Goal: Task Accomplishment & Management: Manage account settings

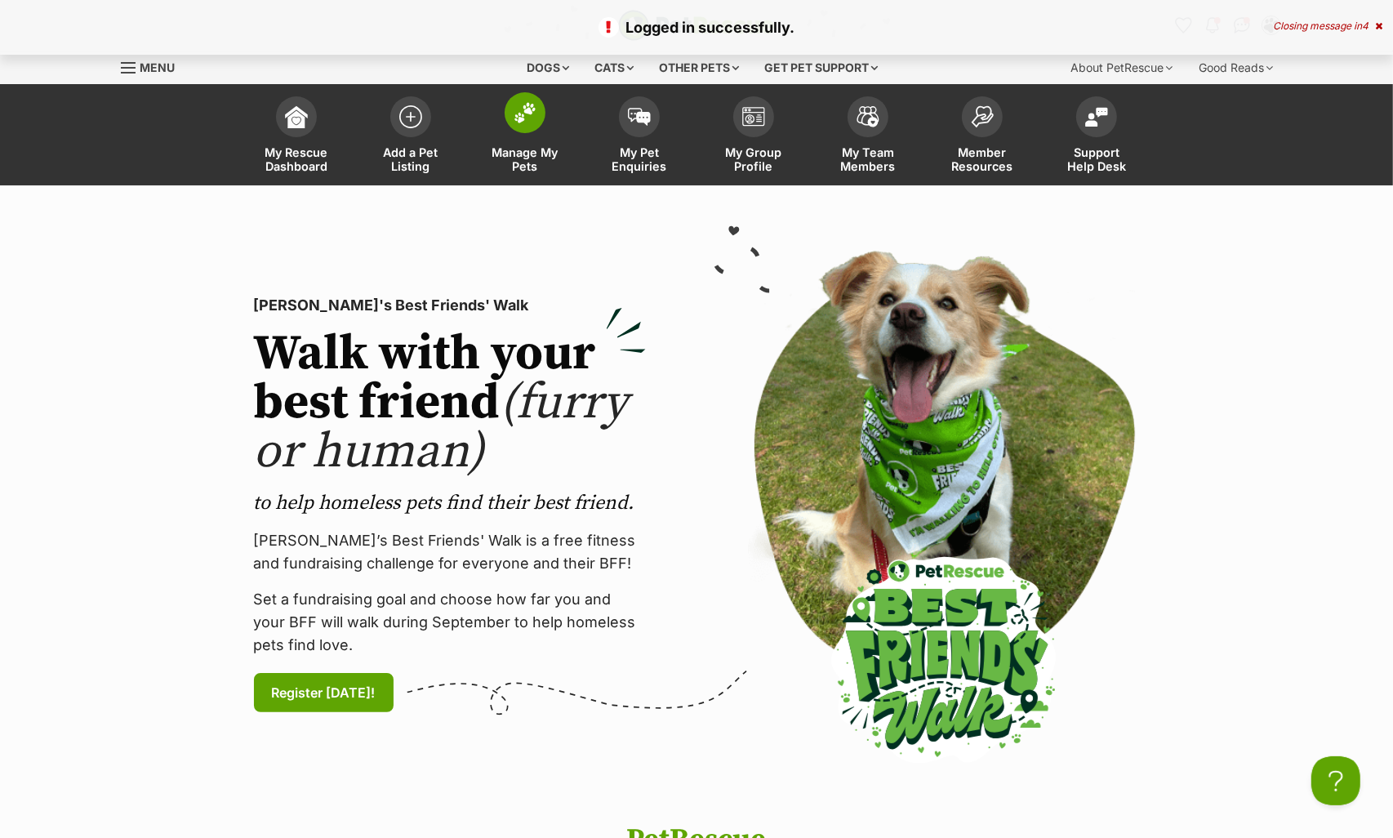
click at [504, 120] on link "Manage My Pets" at bounding box center [525, 136] width 114 height 97
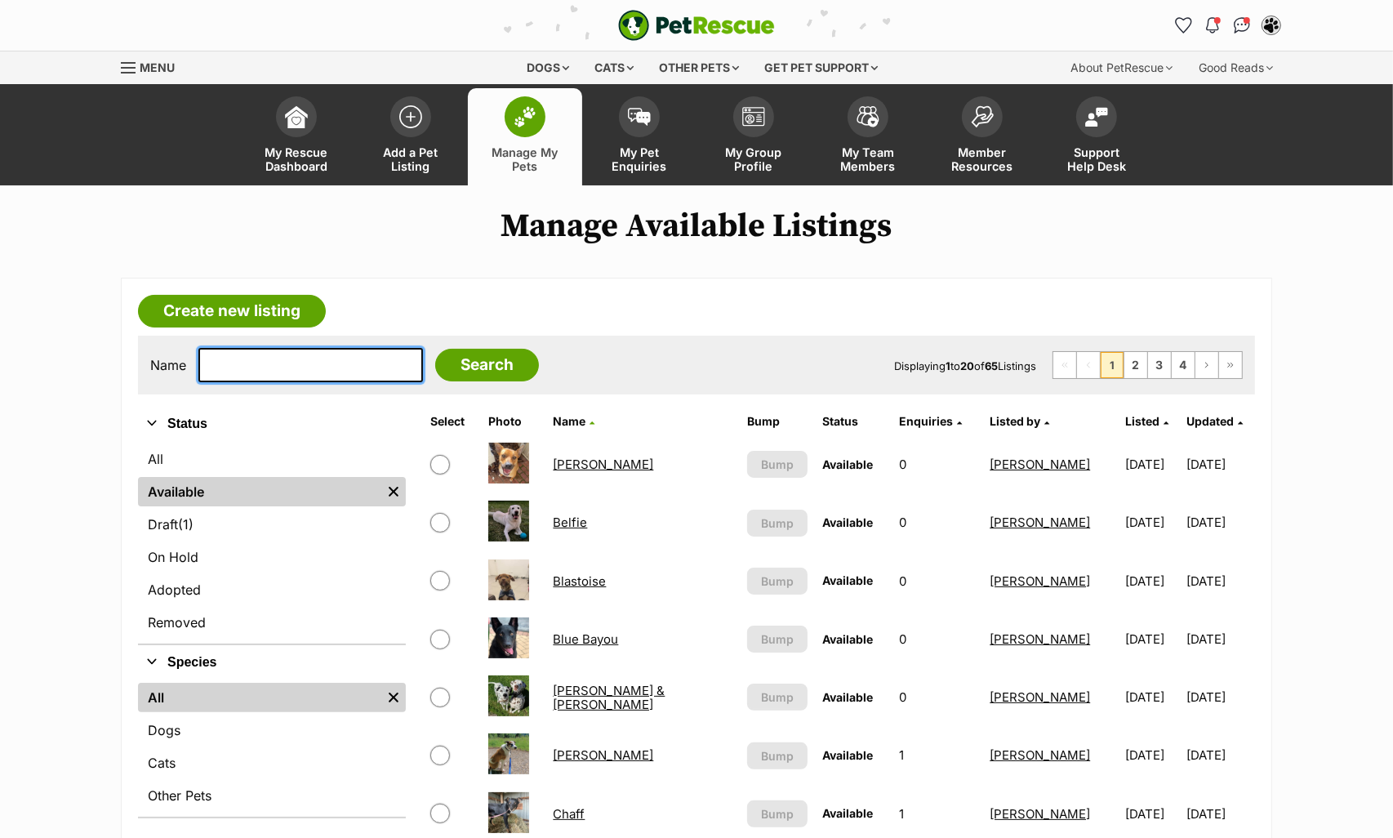
click at [332, 368] on input "text" at bounding box center [310, 365] width 225 height 34
type input "wat"
click at [435, 349] on input "Search" at bounding box center [487, 365] width 104 height 33
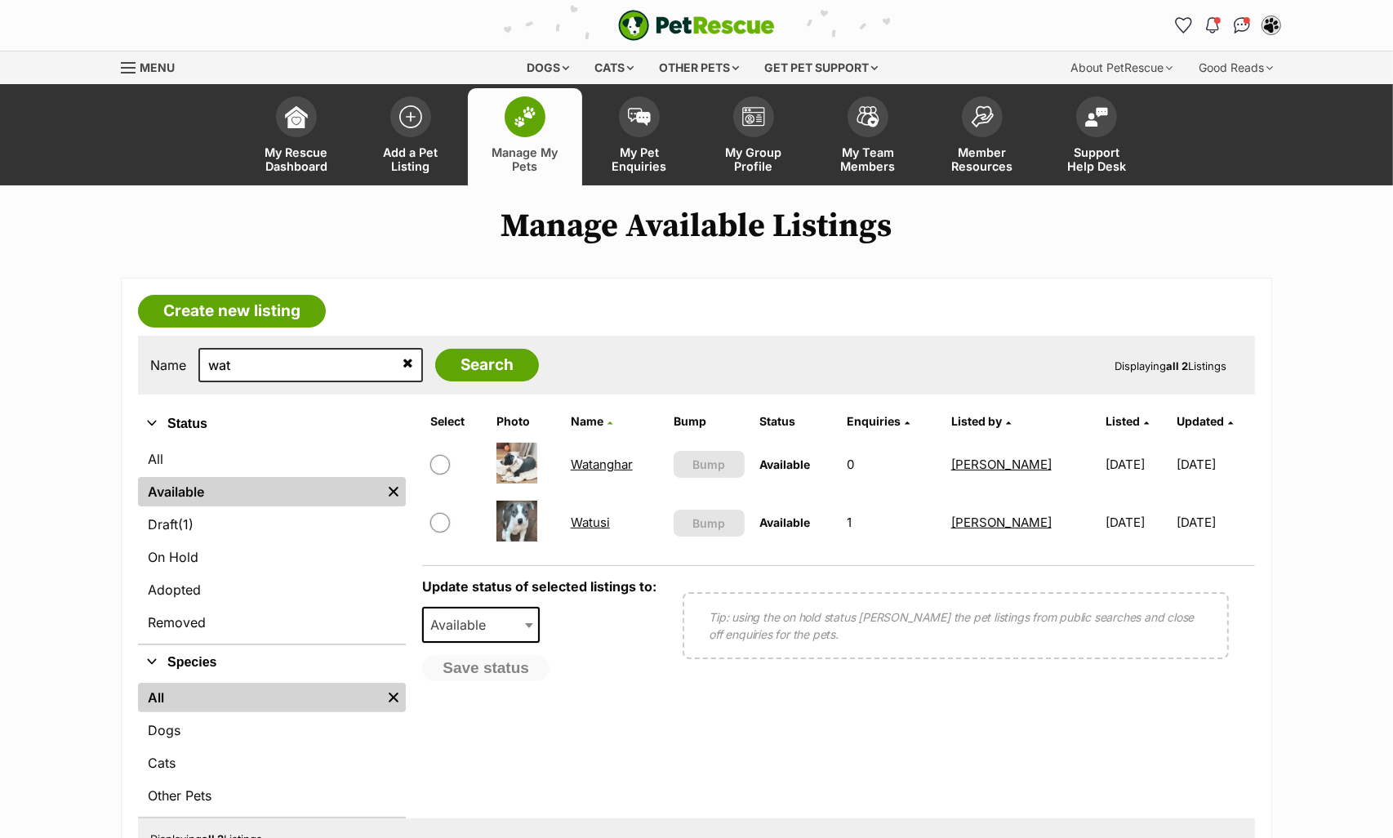
click at [441, 521] on input "checkbox" at bounding box center [440, 523] width 20 height 20
checkbox input "true"
click at [471, 621] on span "Available" at bounding box center [463, 624] width 78 height 23
select select "on_hold"
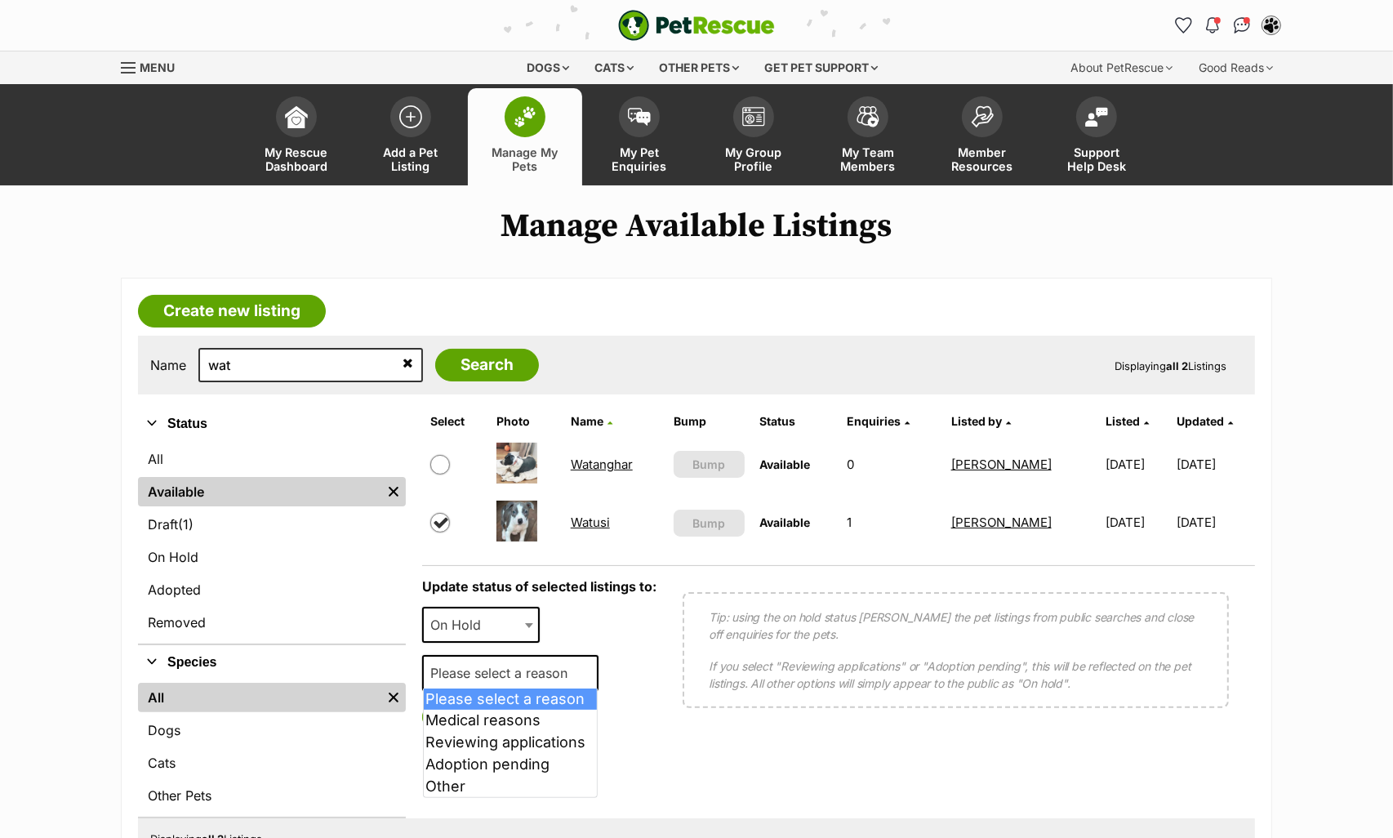
click at [476, 676] on span "Please select a reason" at bounding box center [504, 672] width 160 height 23
select select "reviewing_applications"
click at [475, 706] on button "Save status" at bounding box center [486, 717] width 129 height 28
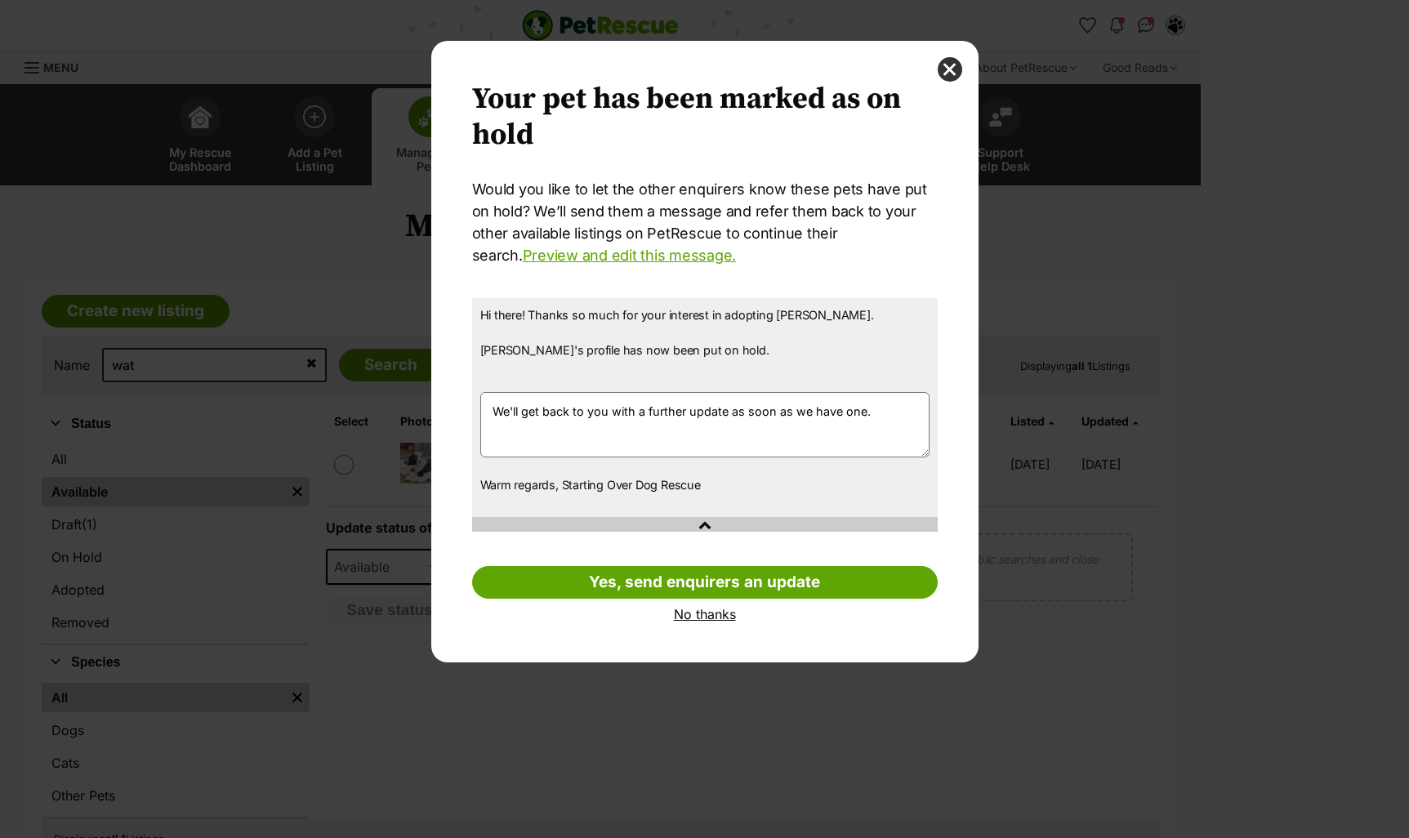
click at [711, 612] on link "No thanks" at bounding box center [704, 614] width 465 height 15
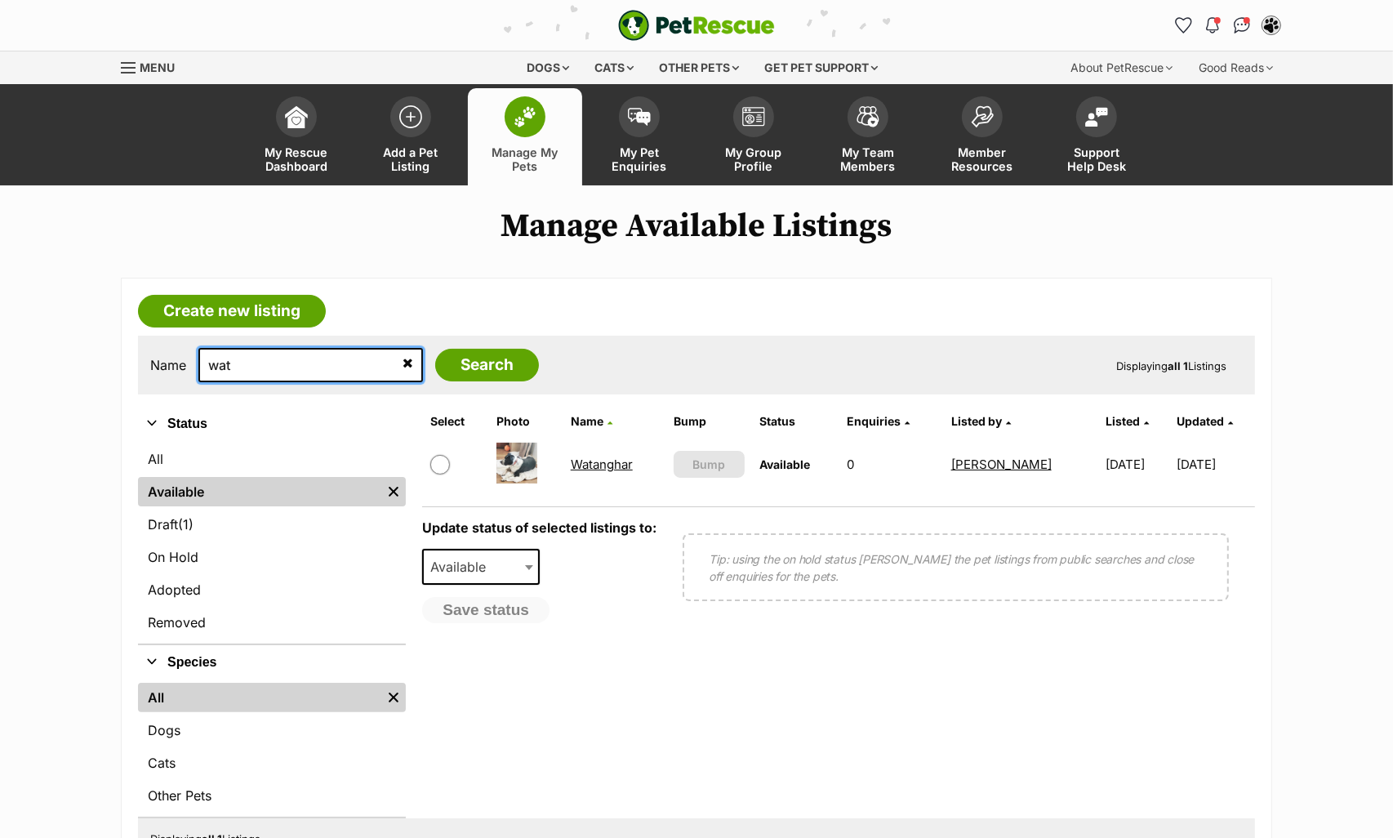
click at [313, 364] on input "wat" at bounding box center [310, 365] width 225 height 34
type input "spot"
click at [435, 349] on input "Search" at bounding box center [487, 365] width 104 height 33
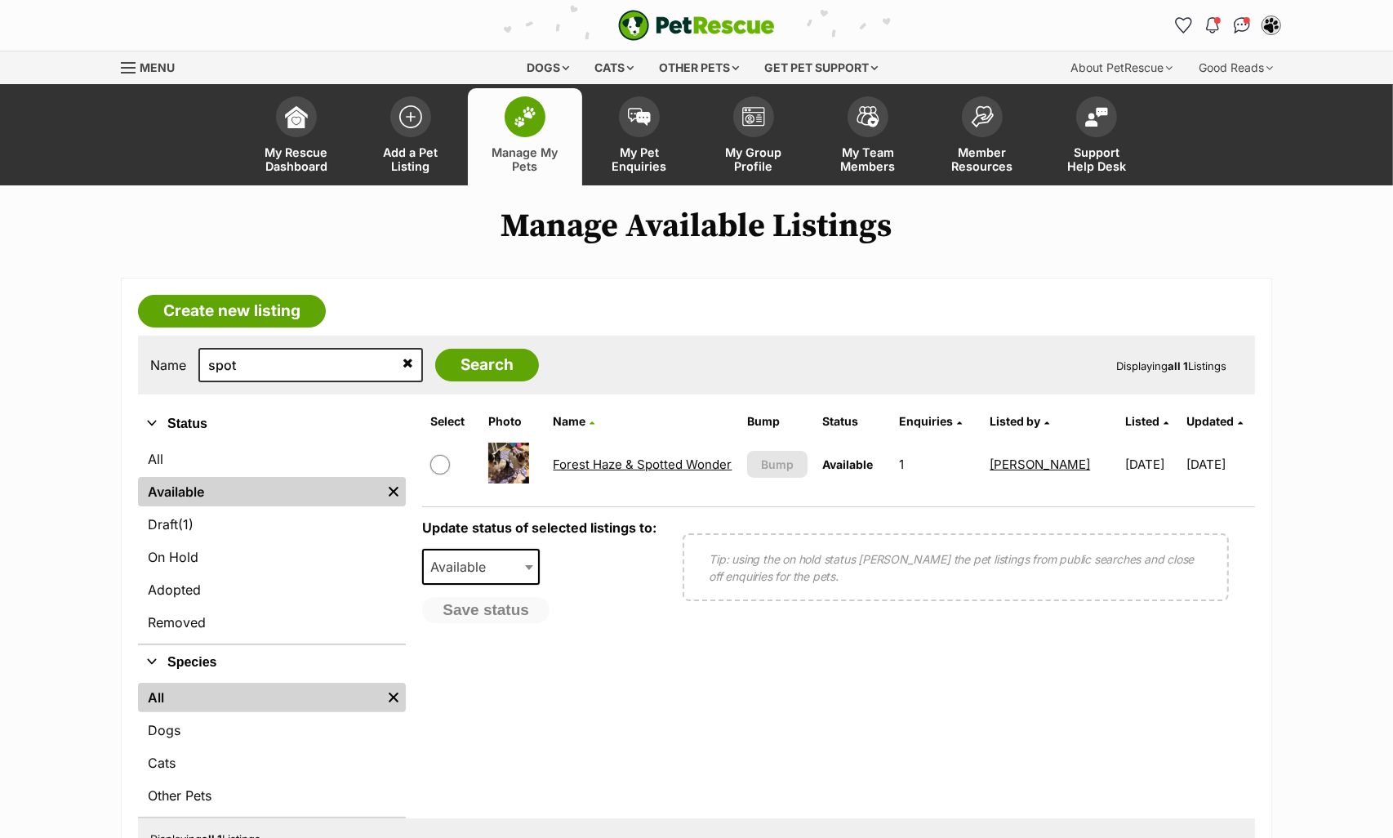
click at [437, 464] on input "checkbox" at bounding box center [440, 465] width 20 height 20
checkbox input "true"
click at [441, 558] on span "Available" at bounding box center [463, 566] width 78 height 23
select select "on_hold"
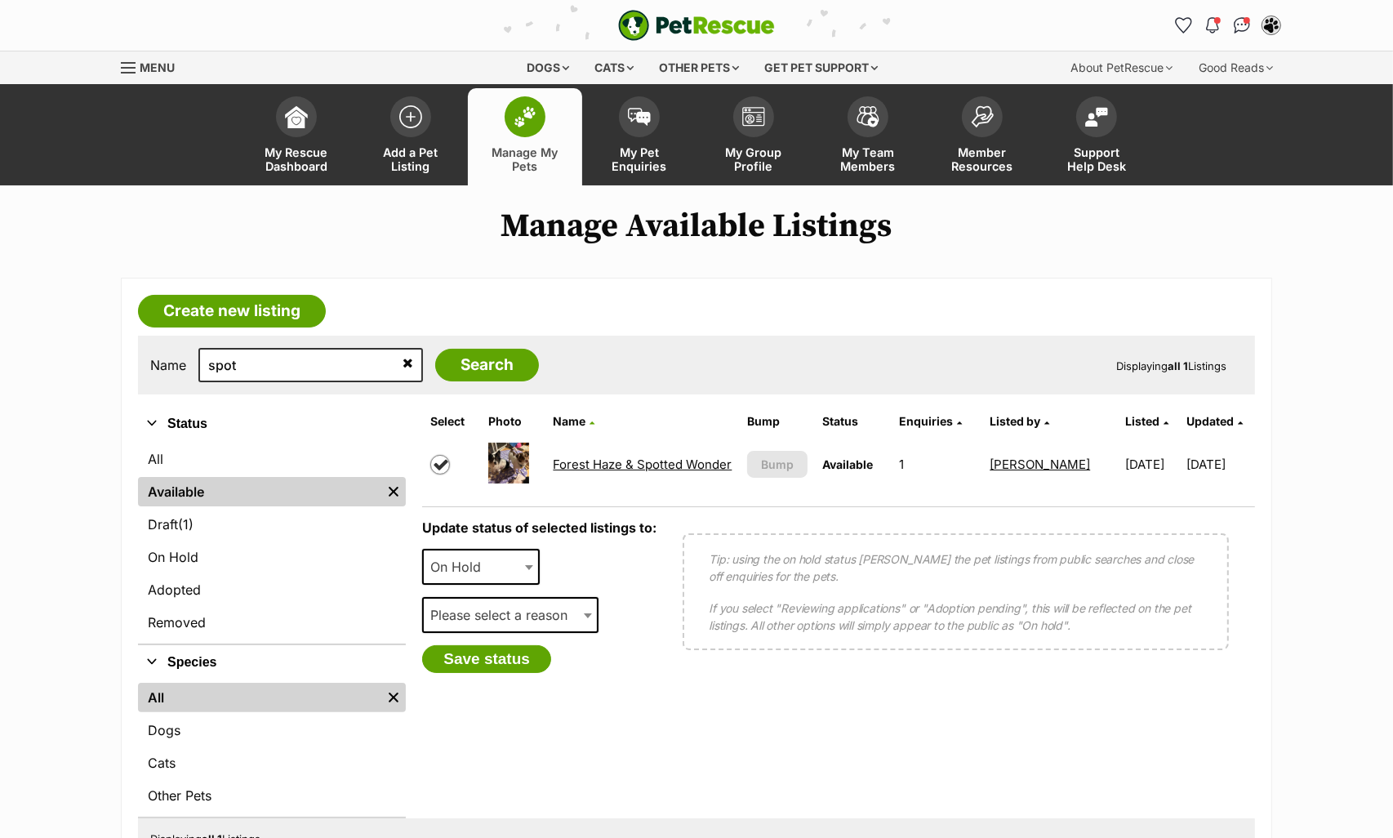
click at [456, 609] on span "Please select a reason" at bounding box center [504, 614] width 160 height 23
select select "reviewing_applications"
click at [470, 651] on button "Save status" at bounding box center [486, 659] width 129 height 28
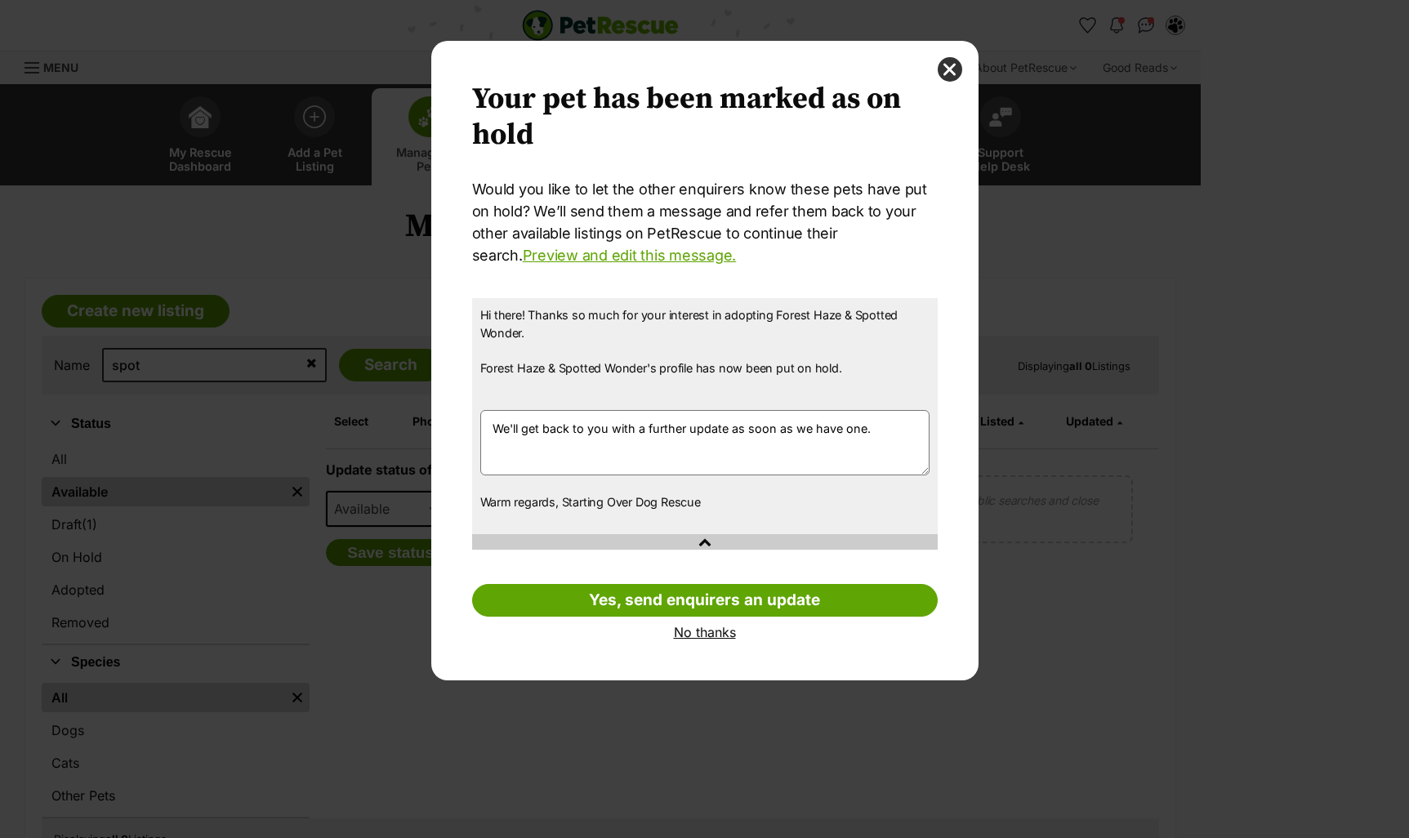
click at [715, 627] on link "No thanks" at bounding box center [704, 632] width 465 height 15
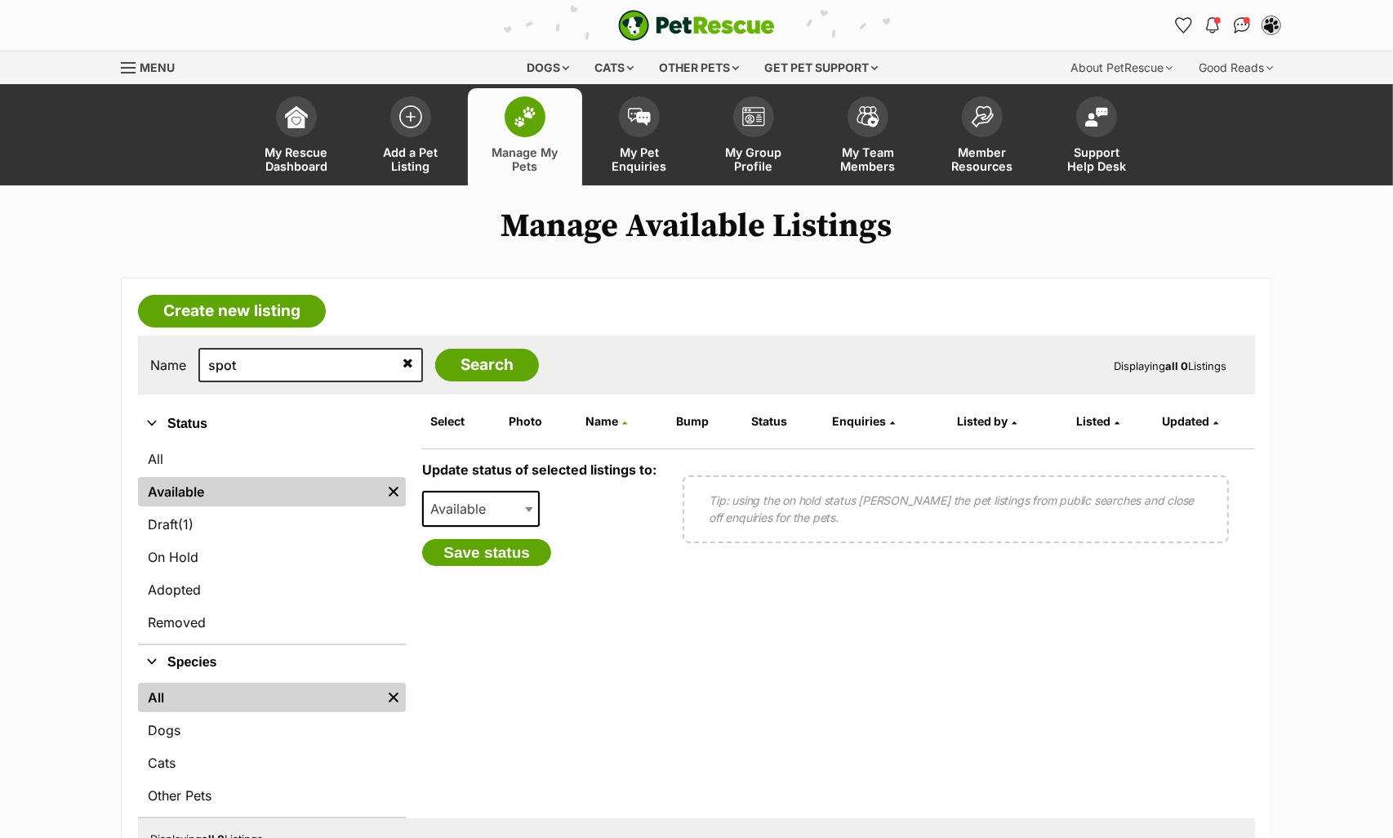
click at [201, 491] on link "Available" at bounding box center [259, 491] width 243 height 29
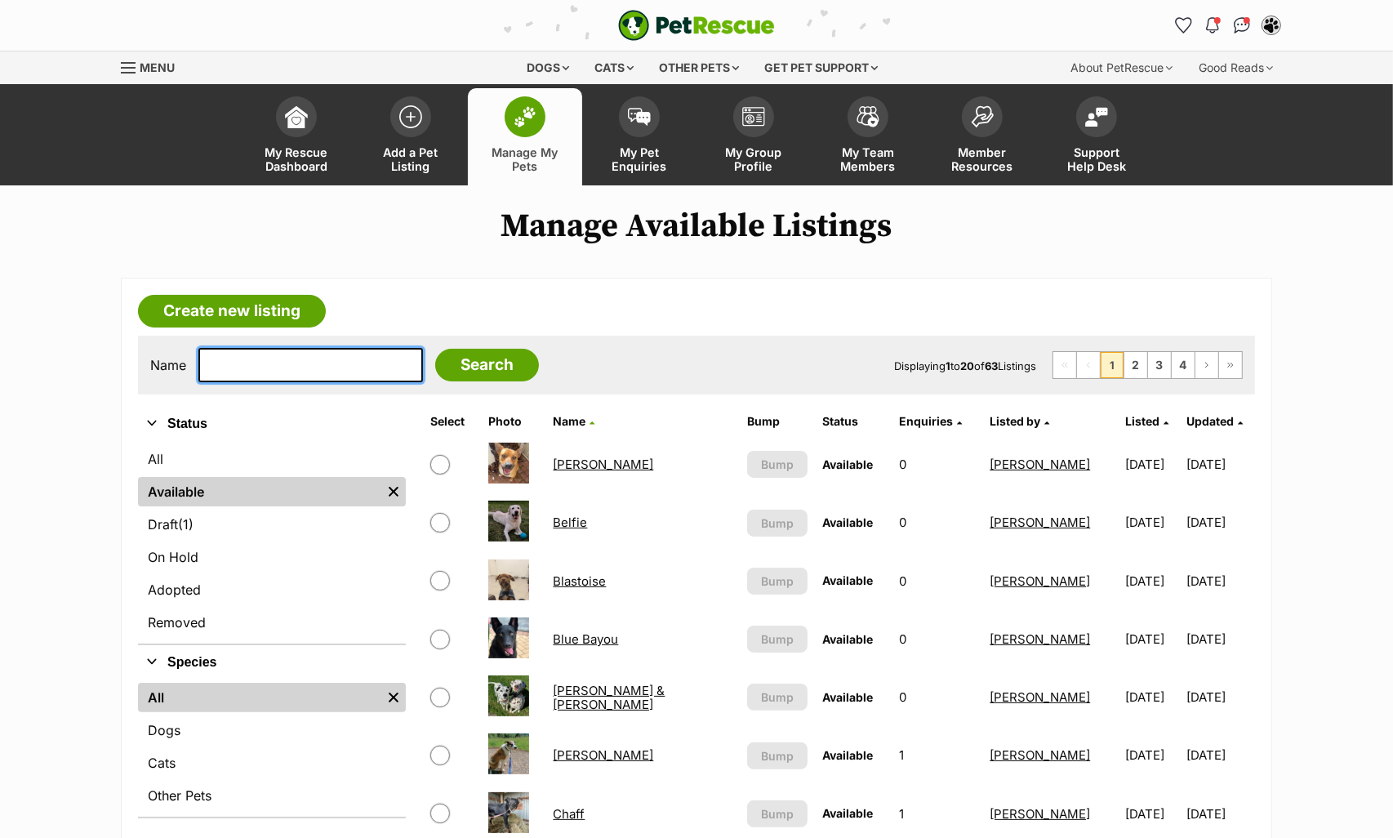
click at [312, 372] on input "text" at bounding box center [310, 365] width 225 height 34
type input "yisa"
click at [435, 349] on input "Search" at bounding box center [487, 365] width 104 height 33
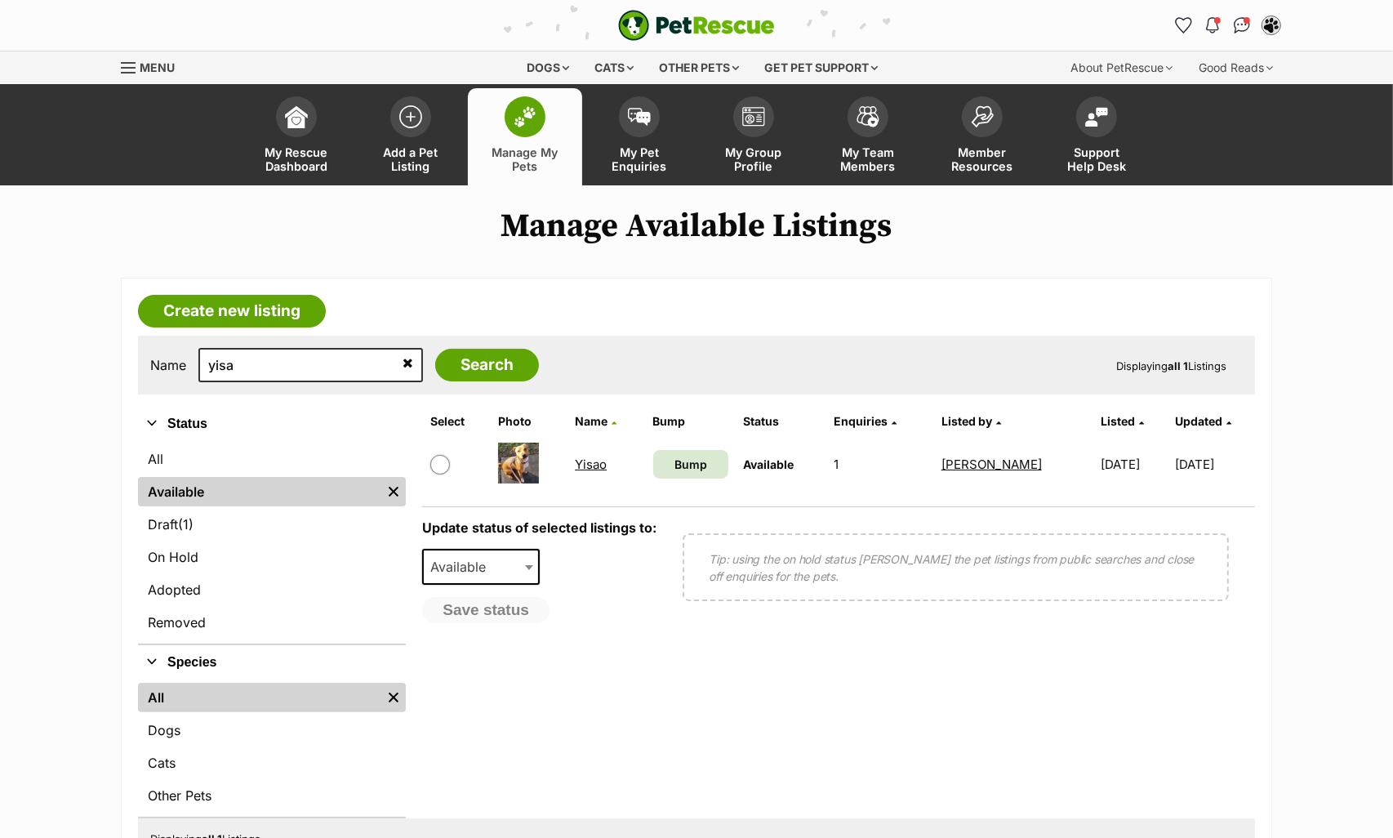
click at [443, 470] on input "checkbox" at bounding box center [440, 465] width 20 height 20
checkbox input "true"
click at [492, 555] on span "Available" at bounding box center [463, 566] width 78 height 23
select select "on_hold"
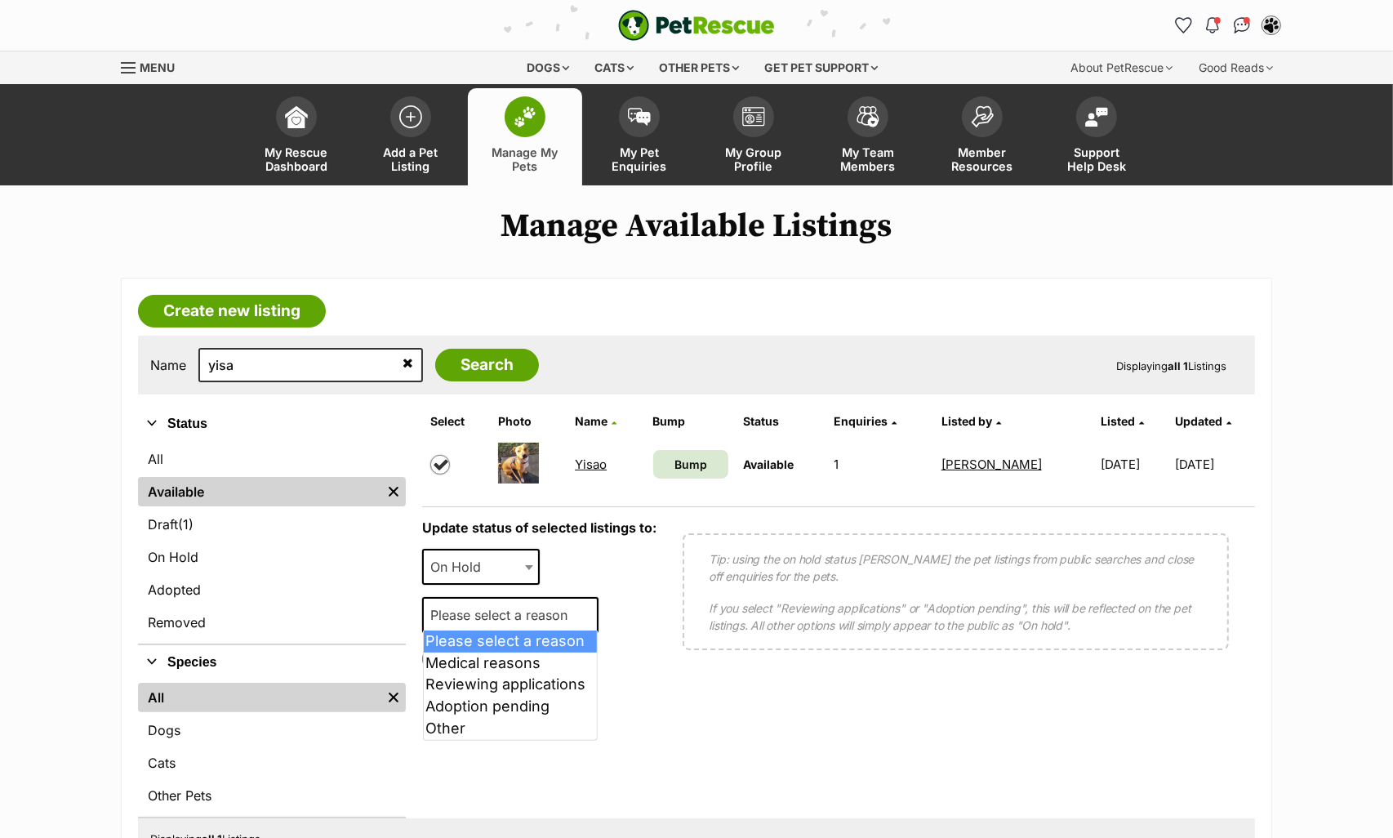
click at [462, 603] on span "Please select a reason" at bounding box center [504, 614] width 160 height 23
select select "reviewing_applications"
click at [492, 649] on button "Save status" at bounding box center [486, 659] width 129 height 28
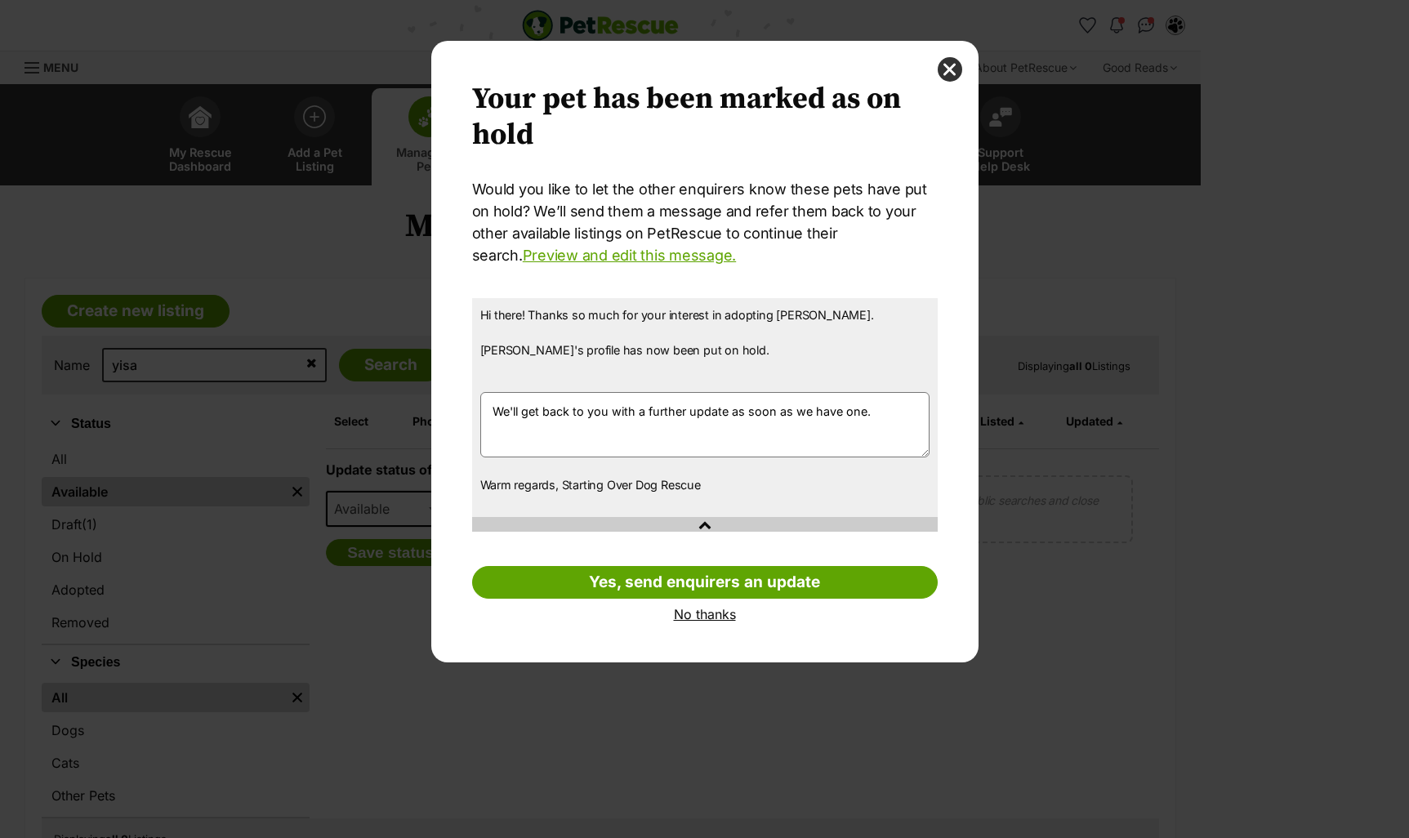
click at [694, 611] on link "No thanks" at bounding box center [704, 614] width 465 height 15
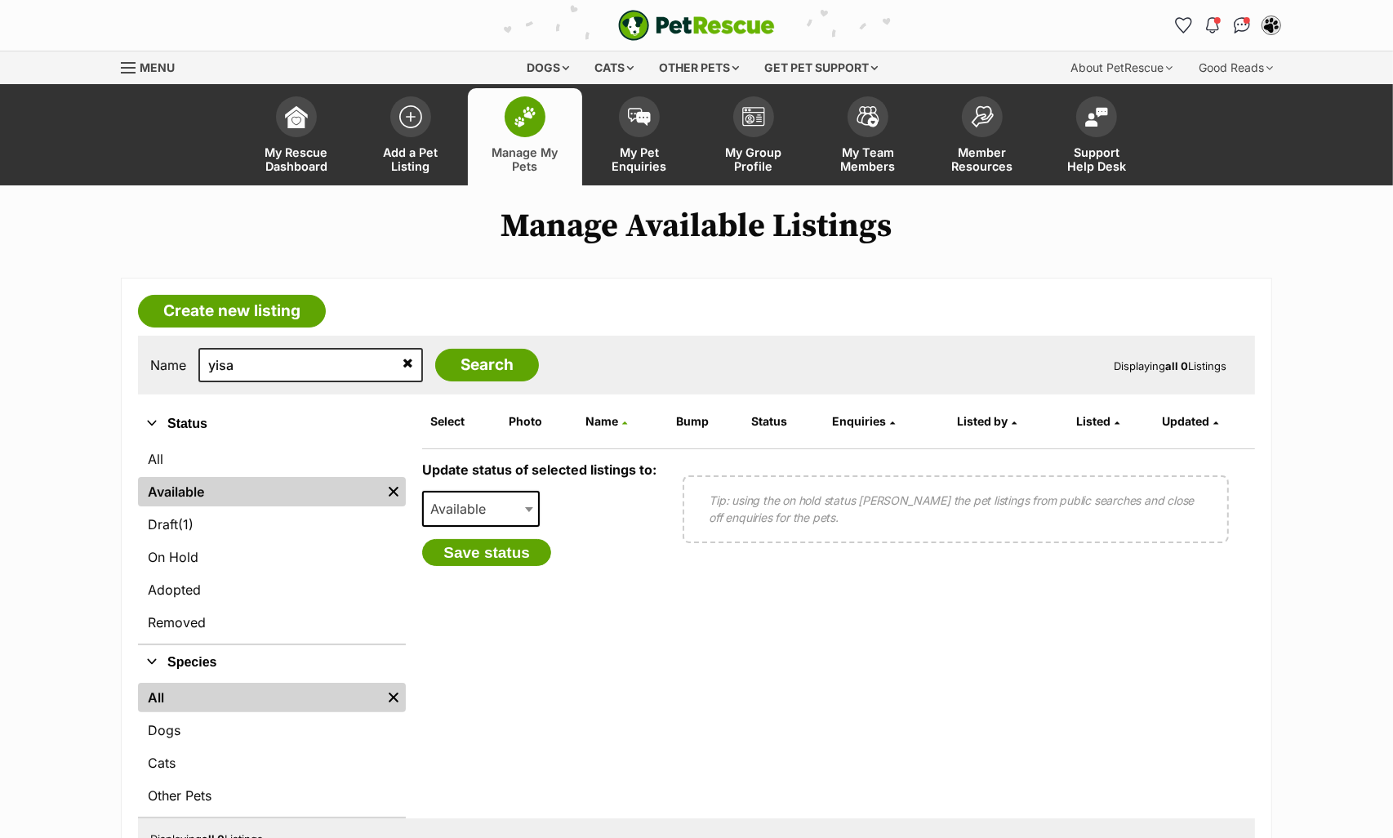
click at [265, 482] on link "Available" at bounding box center [259, 491] width 243 height 29
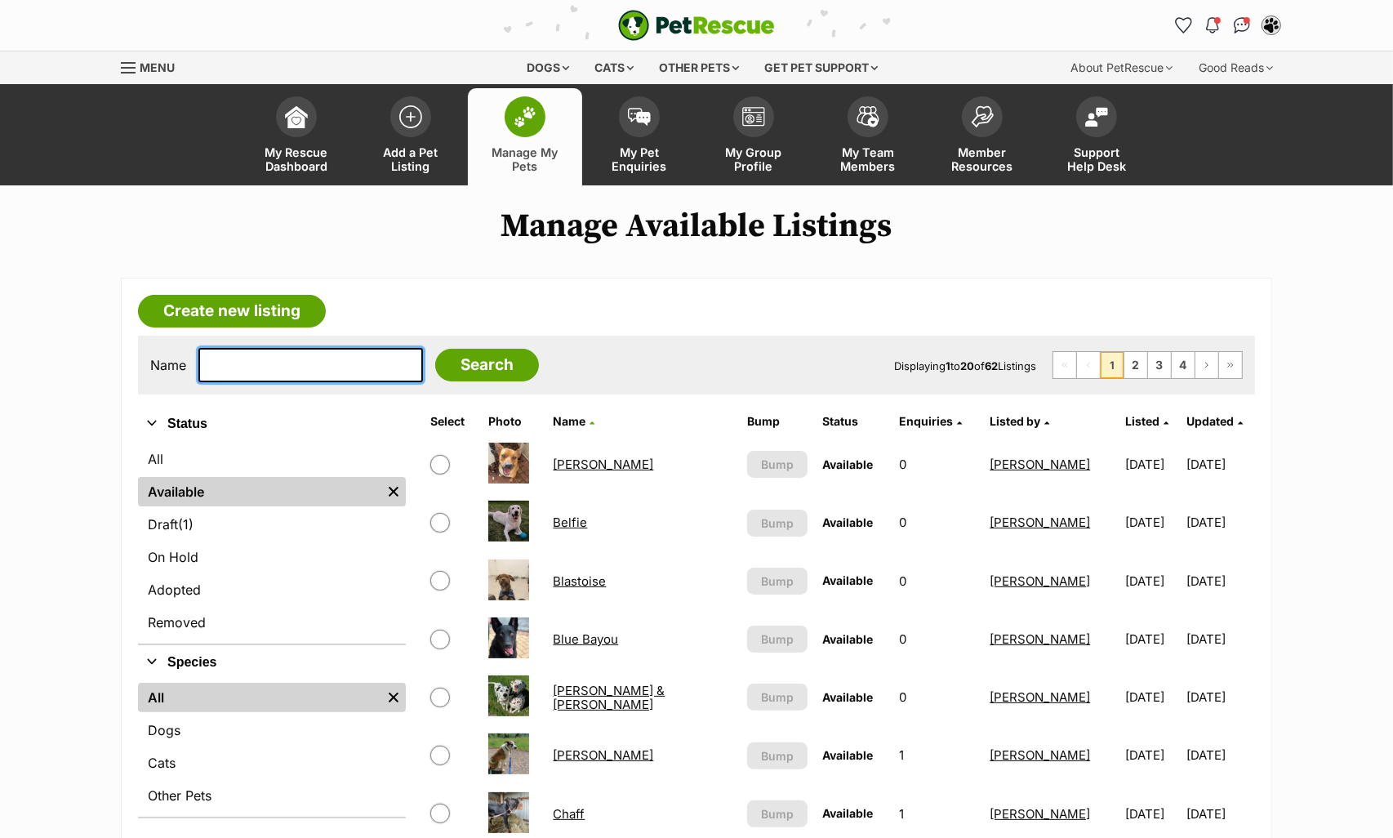
click at [340, 373] on input "text" at bounding box center [310, 365] width 225 height 34
type input "swoop"
click at [435, 349] on input "Search" at bounding box center [487, 365] width 104 height 33
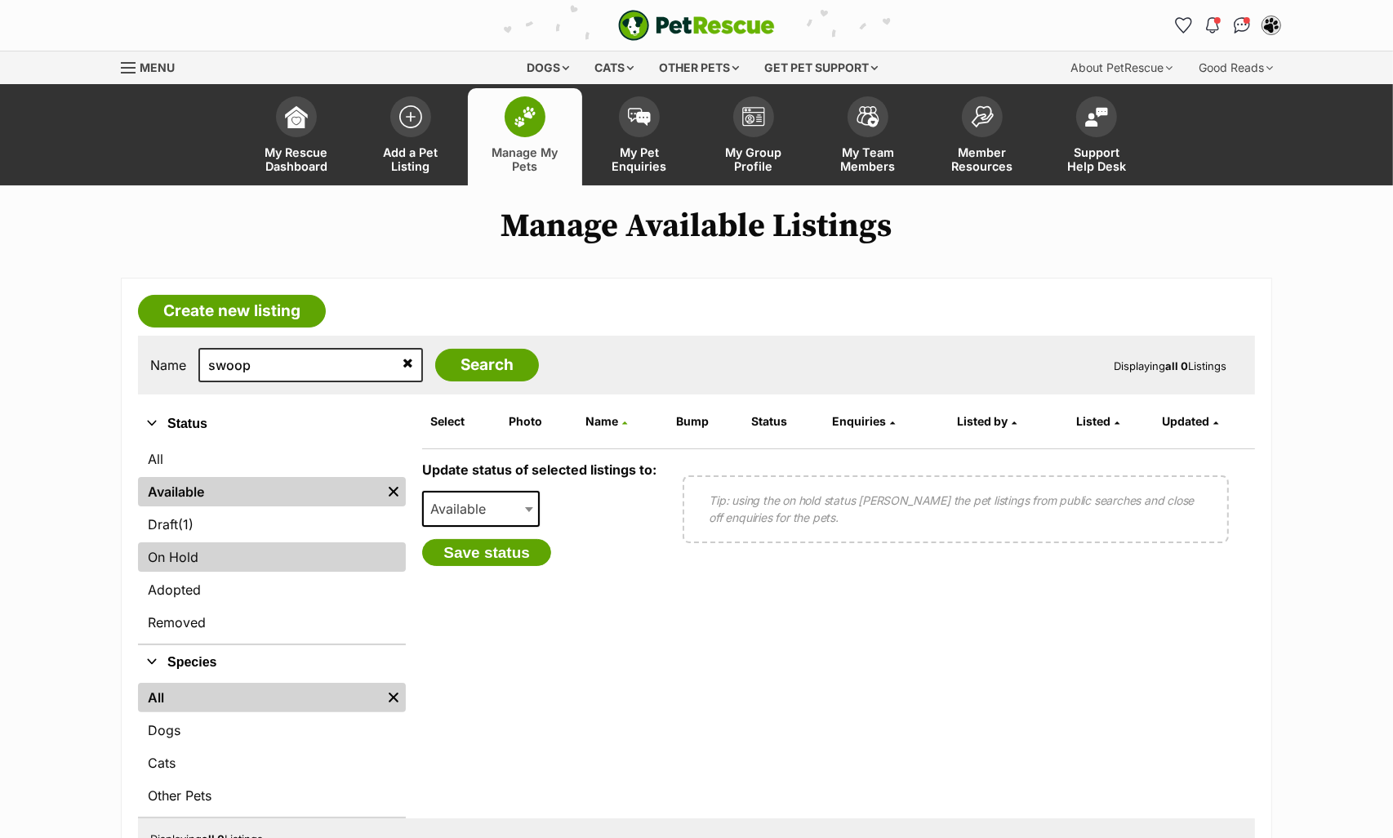
click at [231, 558] on link "On Hold" at bounding box center [272, 556] width 268 height 29
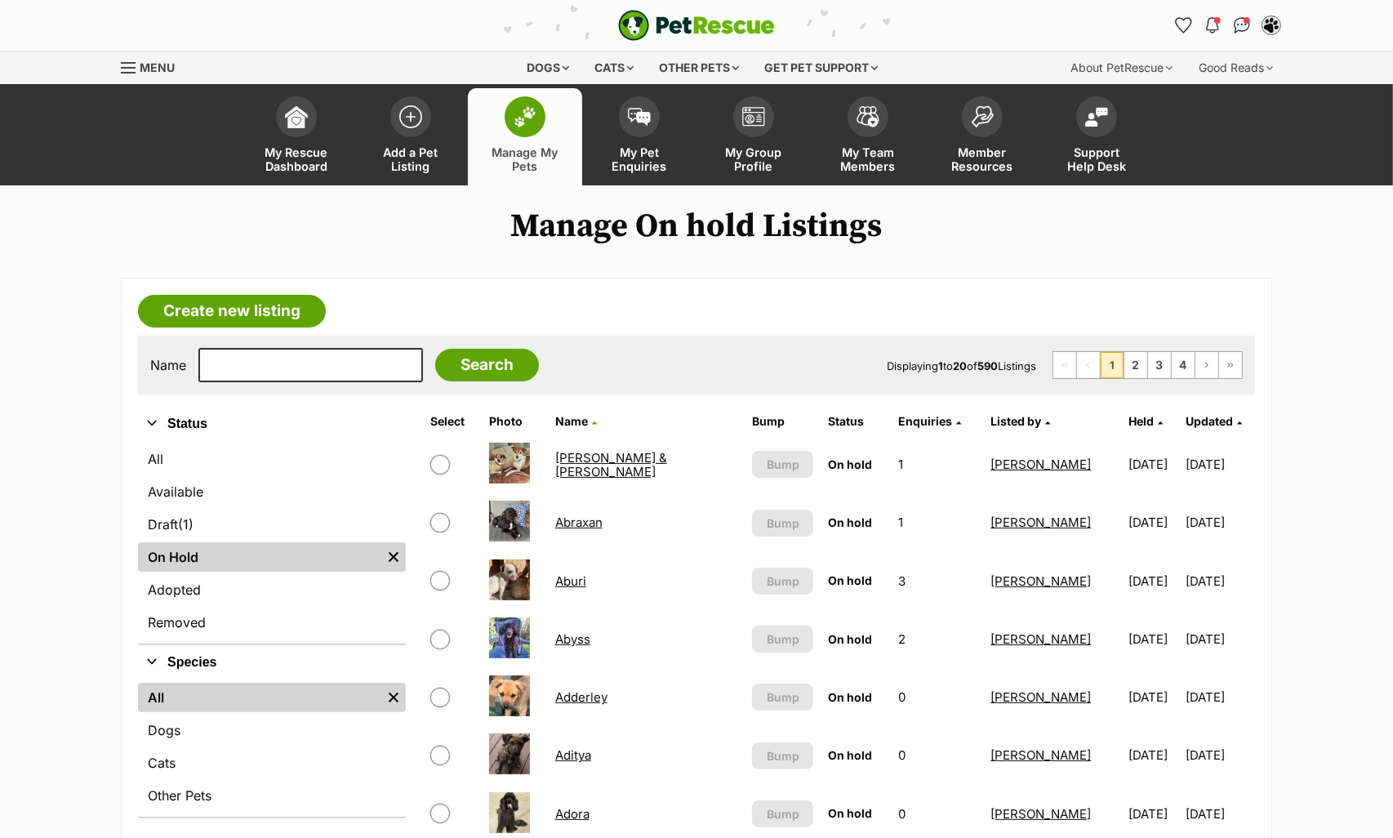
click at [1128, 422] on span "Held" at bounding box center [1140, 421] width 25 height 14
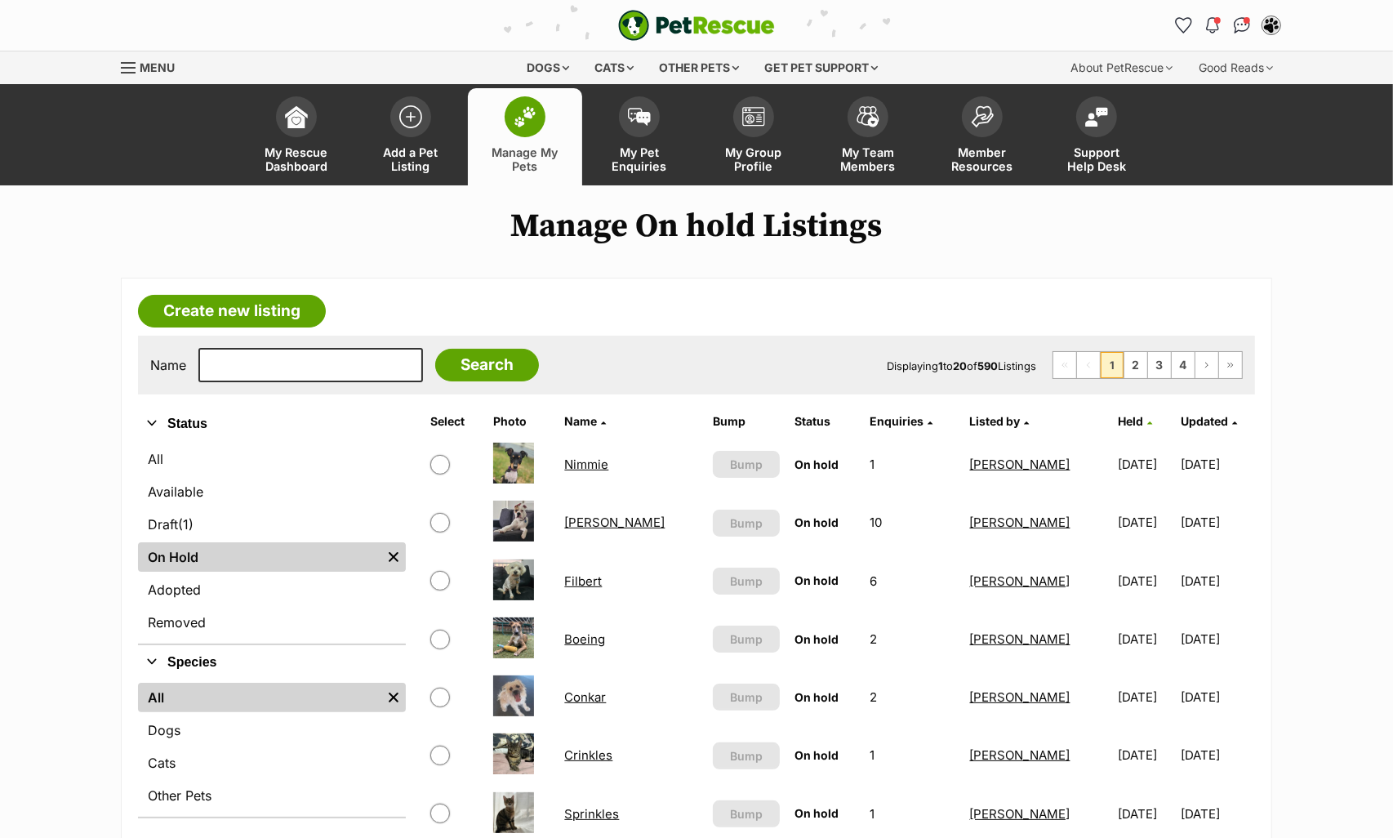
click at [1118, 422] on span "Held" at bounding box center [1130, 421] width 25 height 14
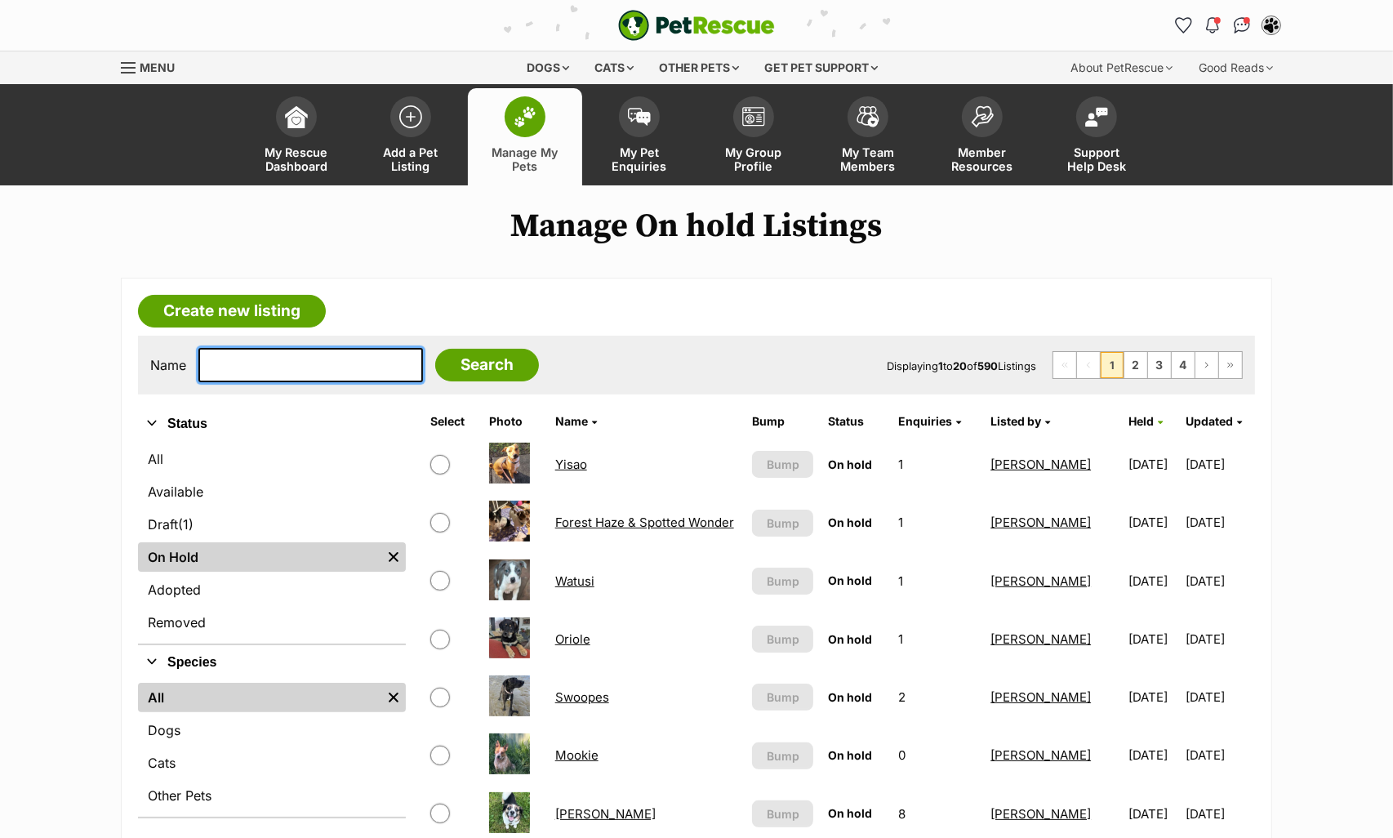
click at [255, 369] on input "text" at bounding box center [310, 365] width 225 height 34
type input "swo"
click at [435, 349] on input "Search" at bounding box center [487, 365] width 104 height 33
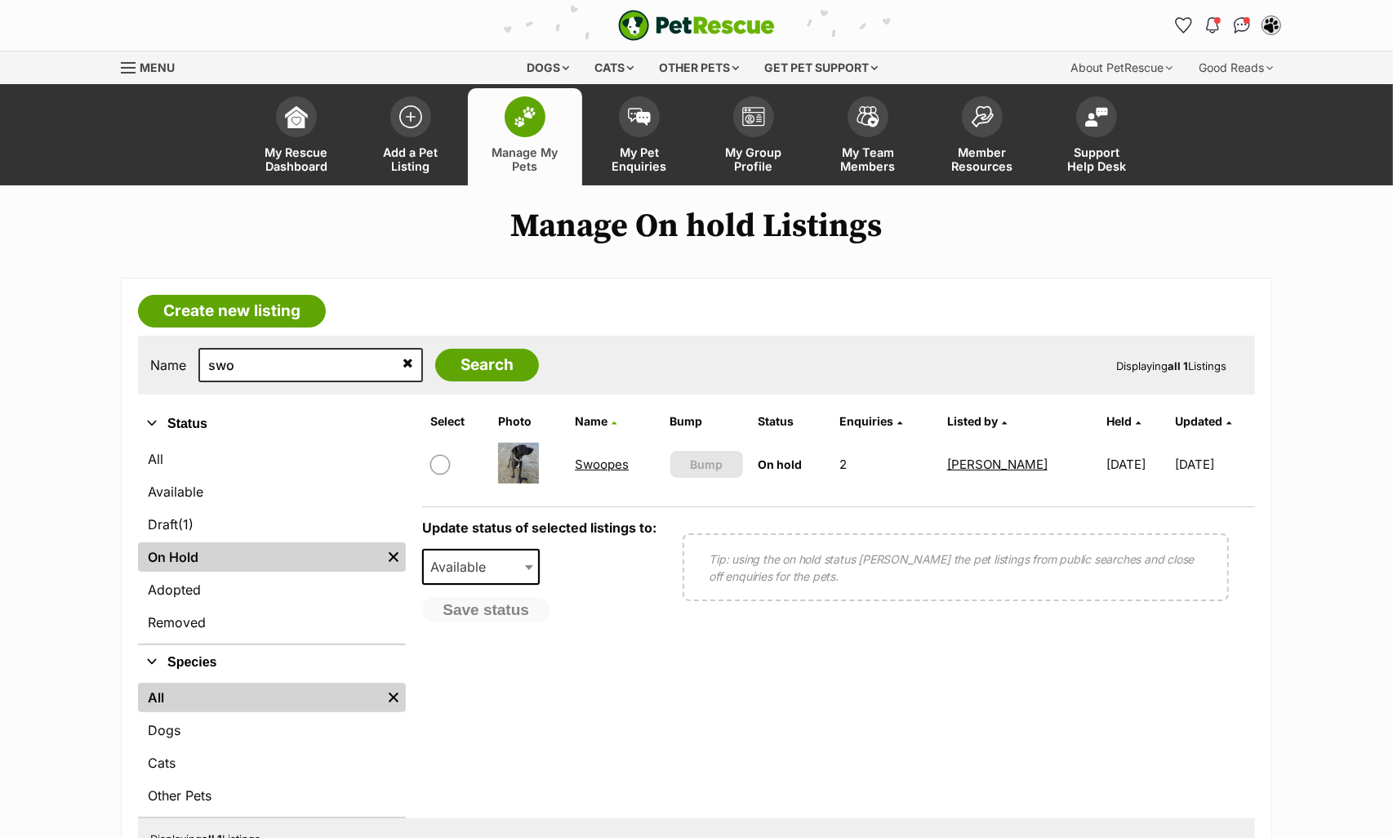
click at [255, 369] on input "swo" at bounding box center [310, 365] width 225 height 34
click at [403, 360] on icon at bounding box center [408, 362] width 11 height 13
click at [210, 550] on link "On Hold" at bounding box center [259, 556] width 243 height 29
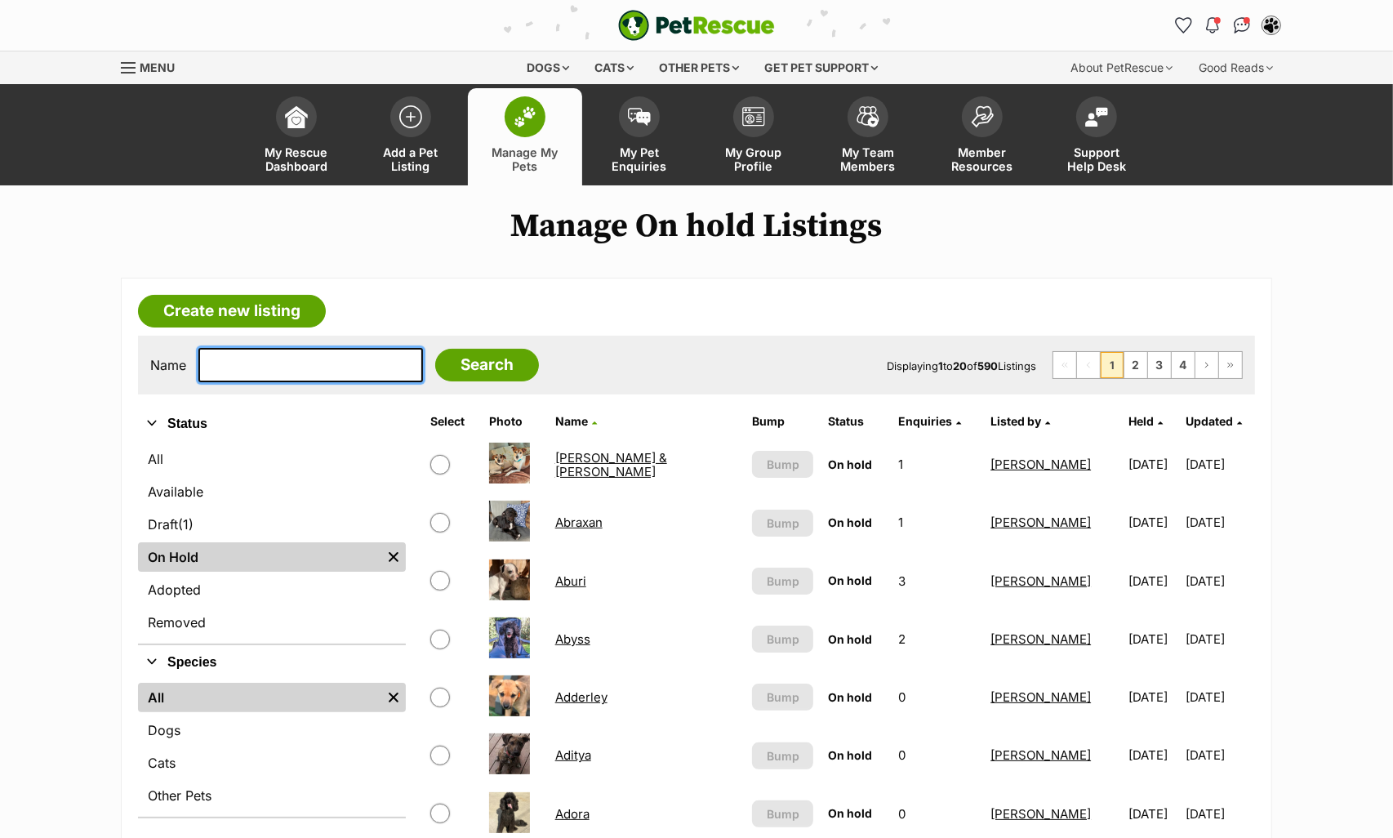
click at [258, 369] on input "text" at bounding box center [310, 365] width 225 height 34
paste input "tarrah085@yahoo.com"
click at [258, 369] on input "tarrah085@yahoo.com" at bounding box center [310, 365] width 225 height 34
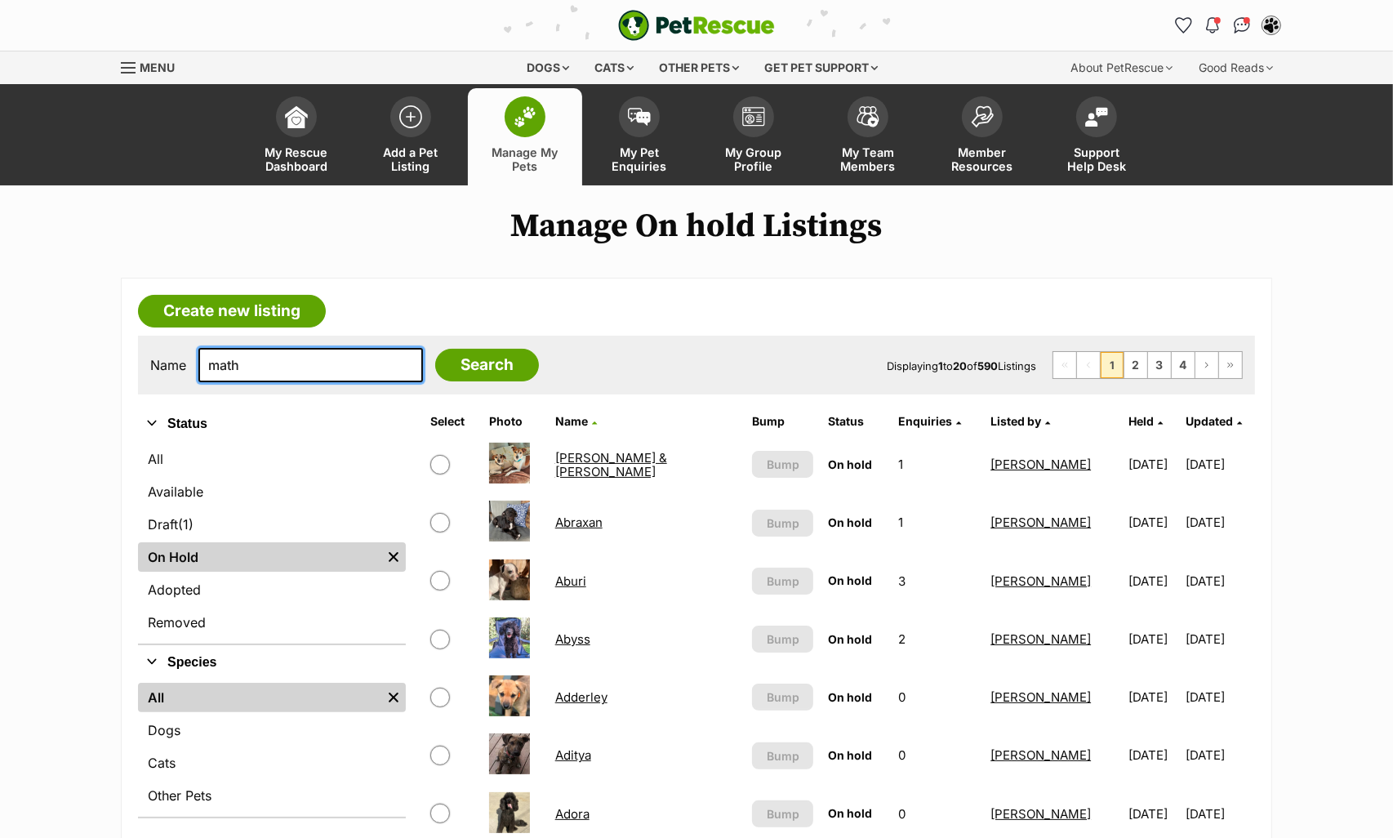
type input "math"
click at [435, 349] on input "Search" at bounding box center [487, 365] width 104 height 33
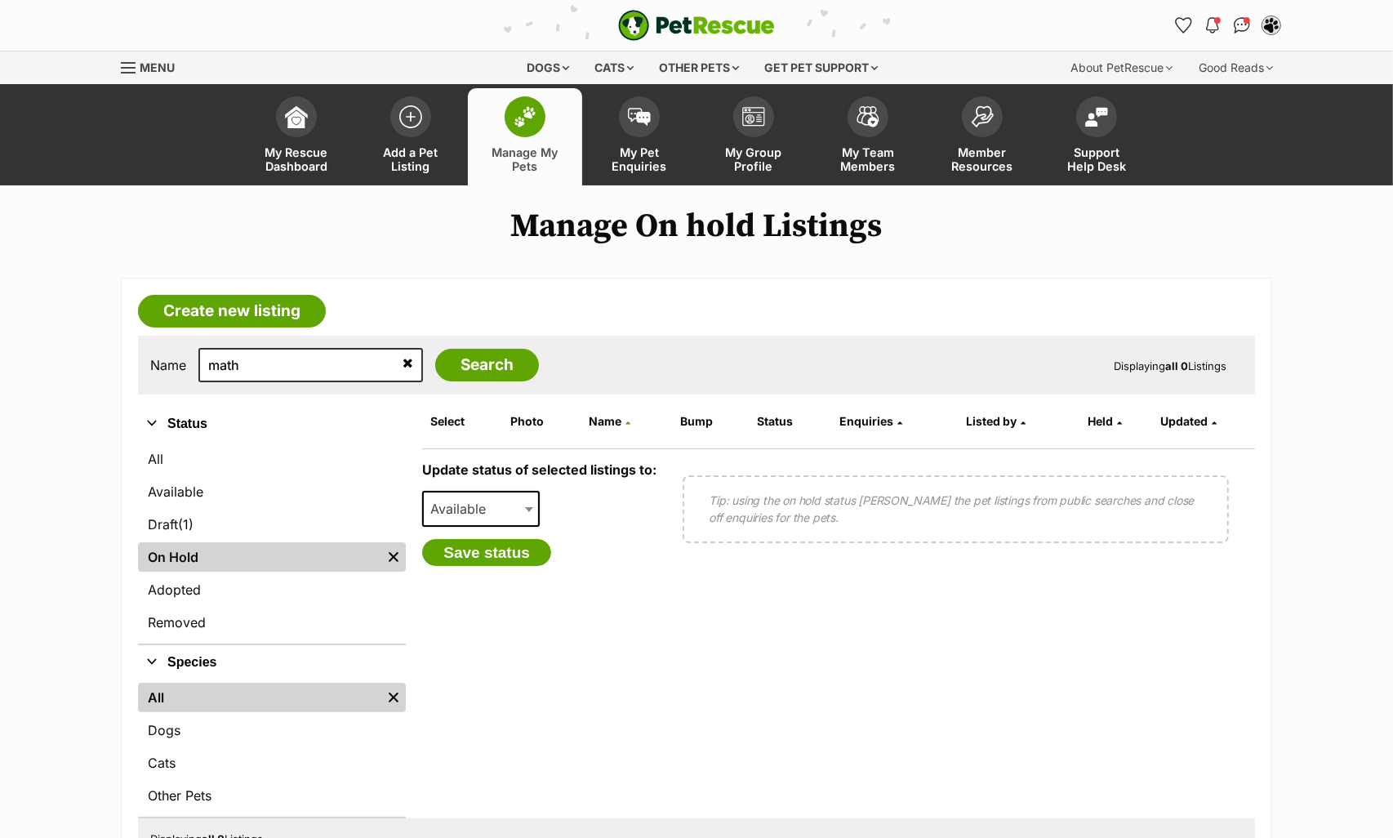
click at [200, 551] on link "On Hold" at bounding box center [259, 556] width 243 height 29
click at [403, 357] on icon at bounding box center [408, 362] width 11 height 13
click at [325, 550] on link "On Hold" at bounding box center [259, 556] width 243 height 29
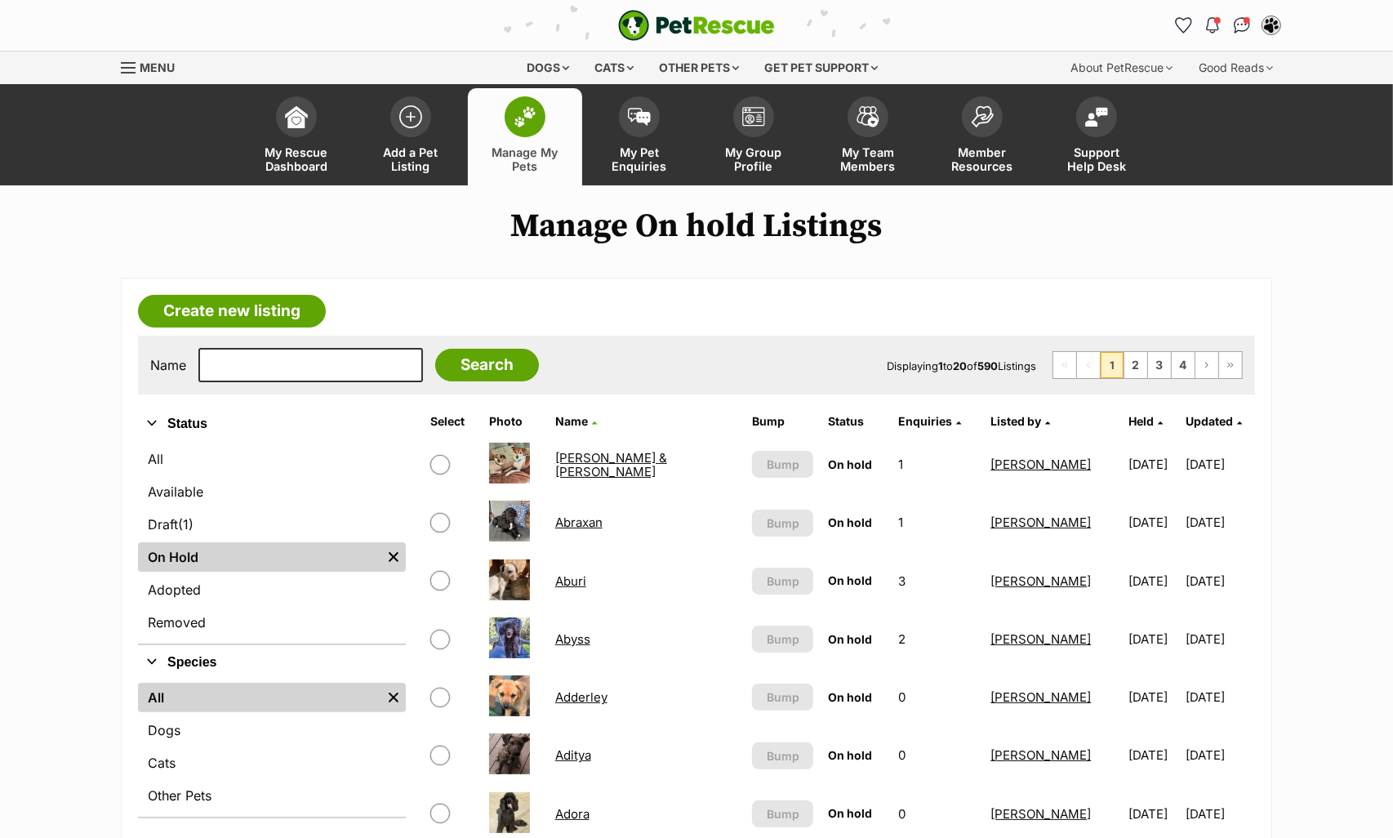
click at [1128, 422] on span "Held" at bounding box center [1140, 421] width 25 height 14
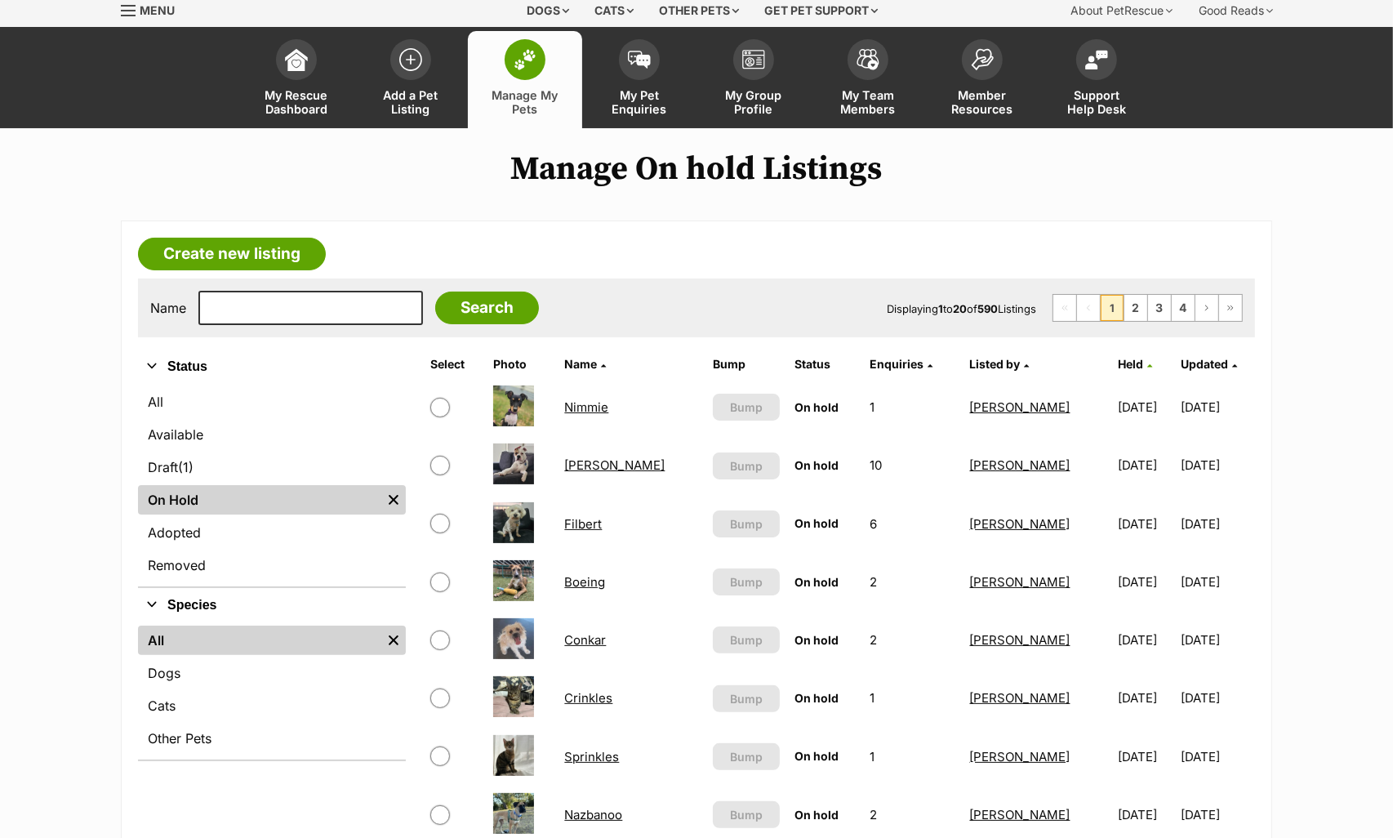
scroll to position [102, 0]
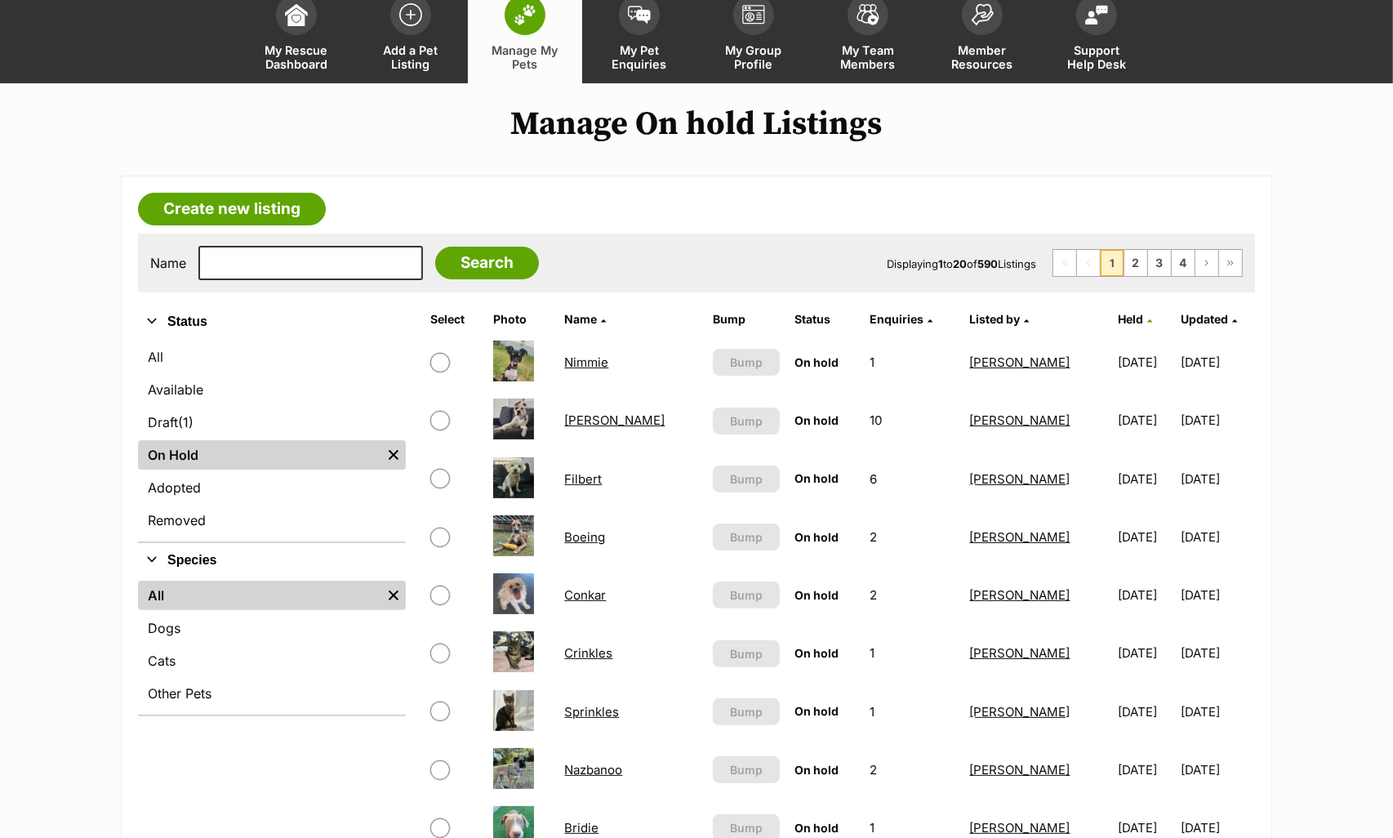
click at [1118, 319] on link "Held" at bounding box center [1135, 319] width 34 height 14
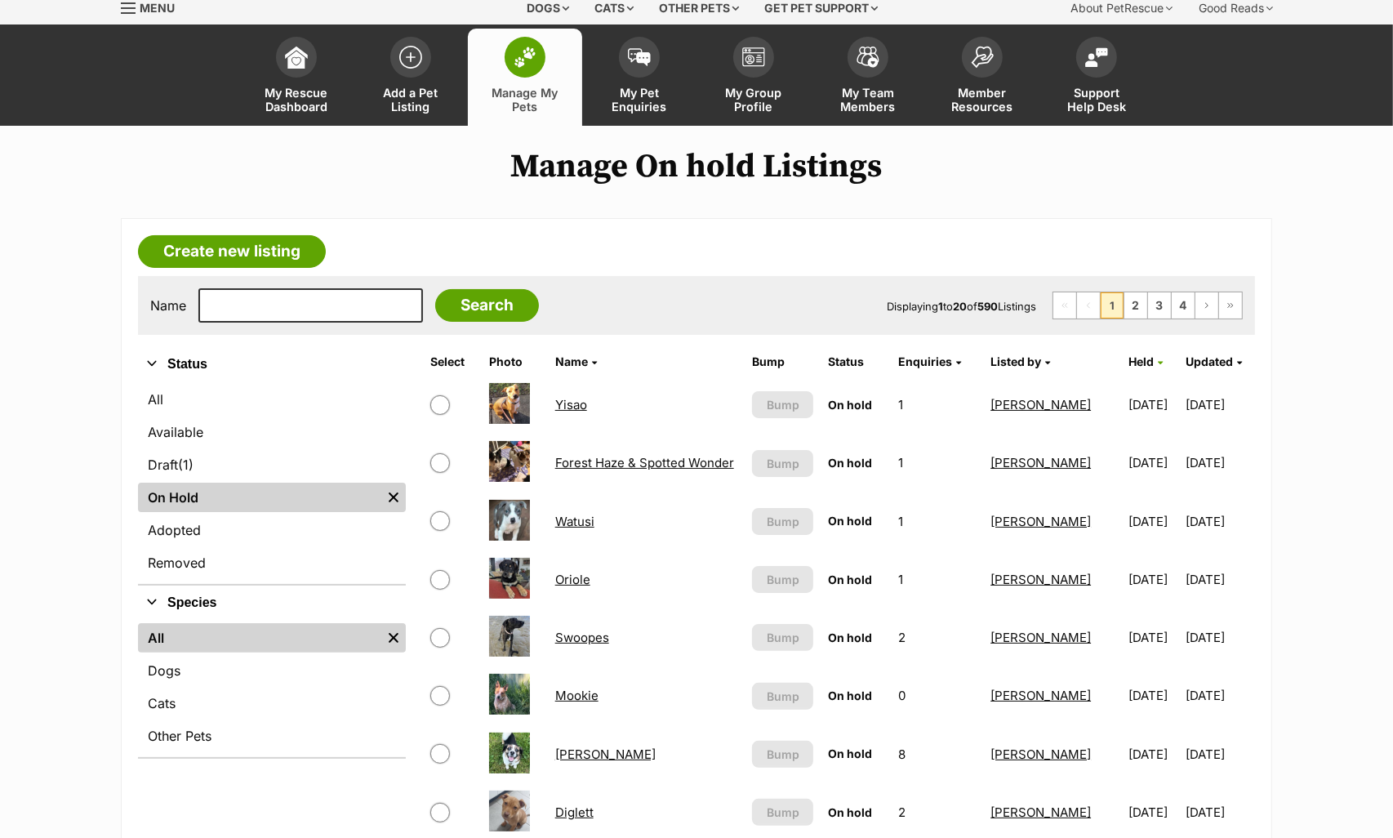
scroll to position [102, 0]
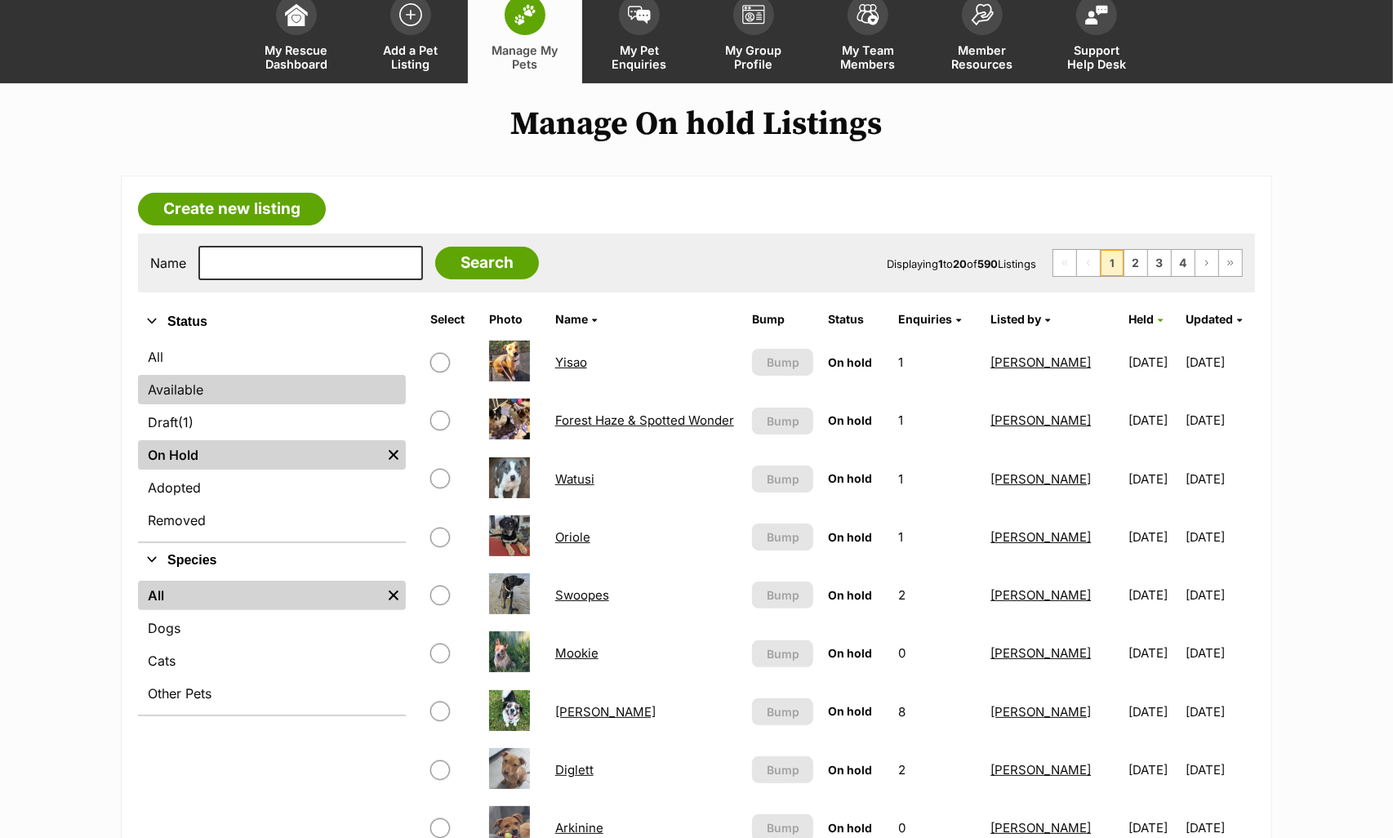
click at [225, 385] on link "Available" at bounding box center [272, 389] width 268 height 29
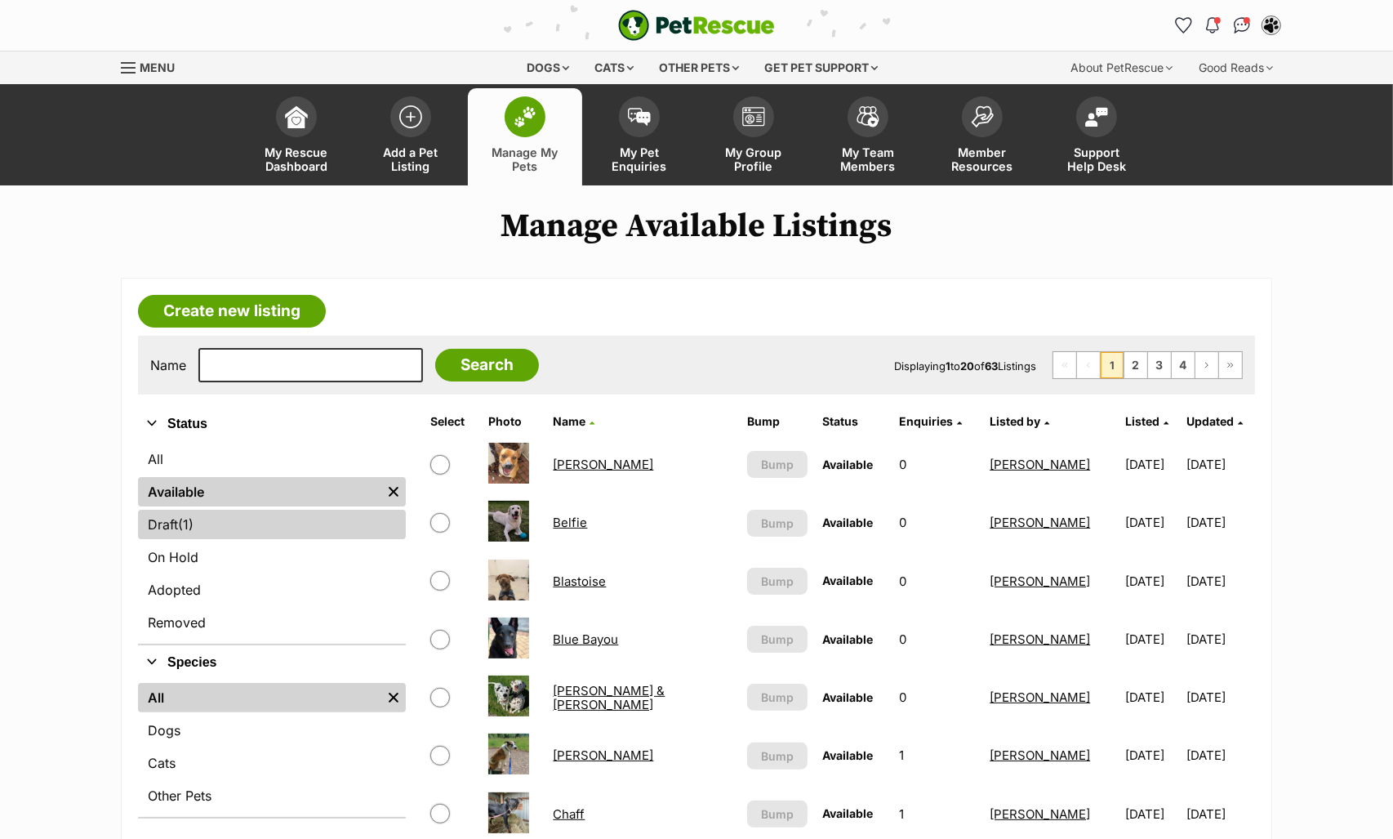
click at [194, 532] on span "(1)" at bounding box center [186, 524] width 16 height 20
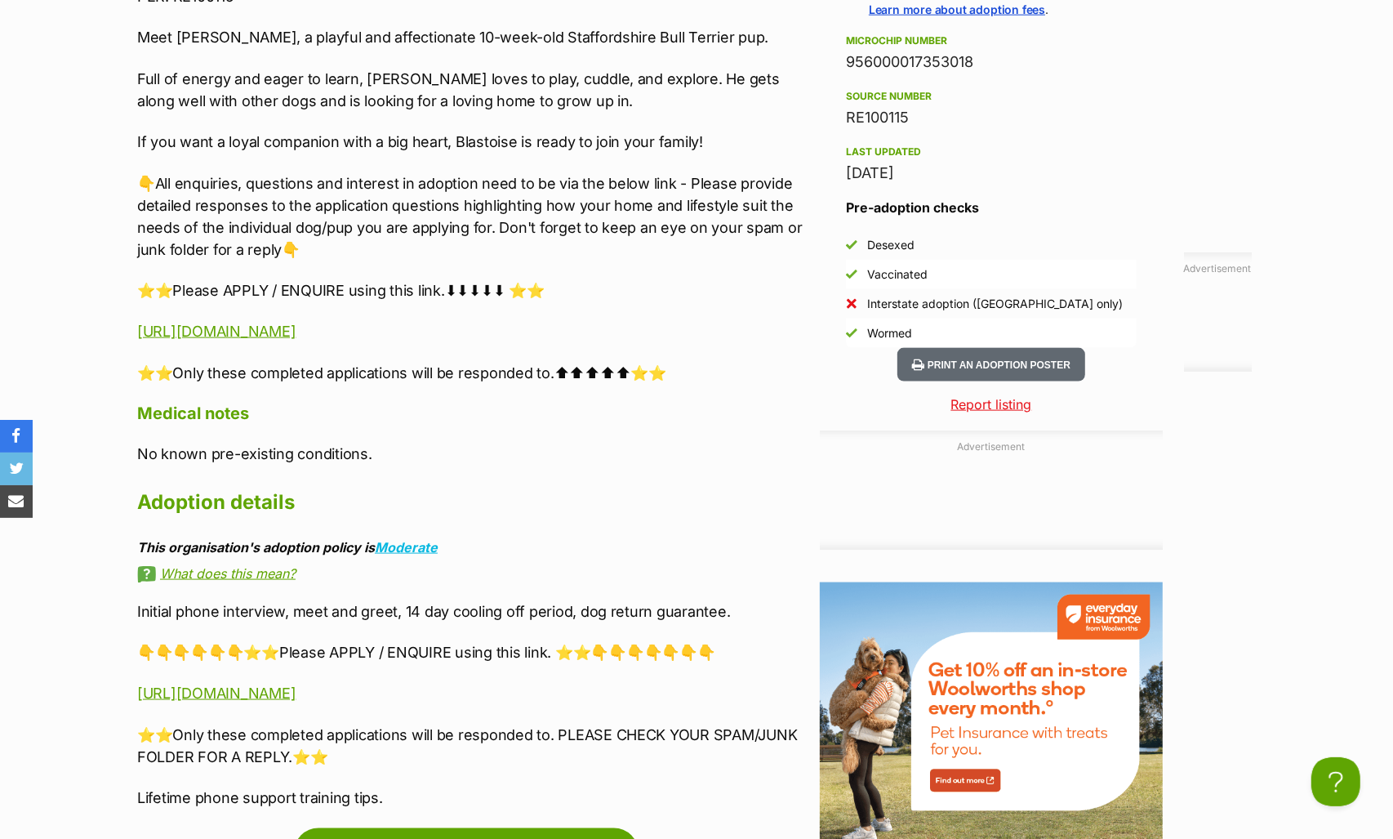
scroll to position [1837, 0]
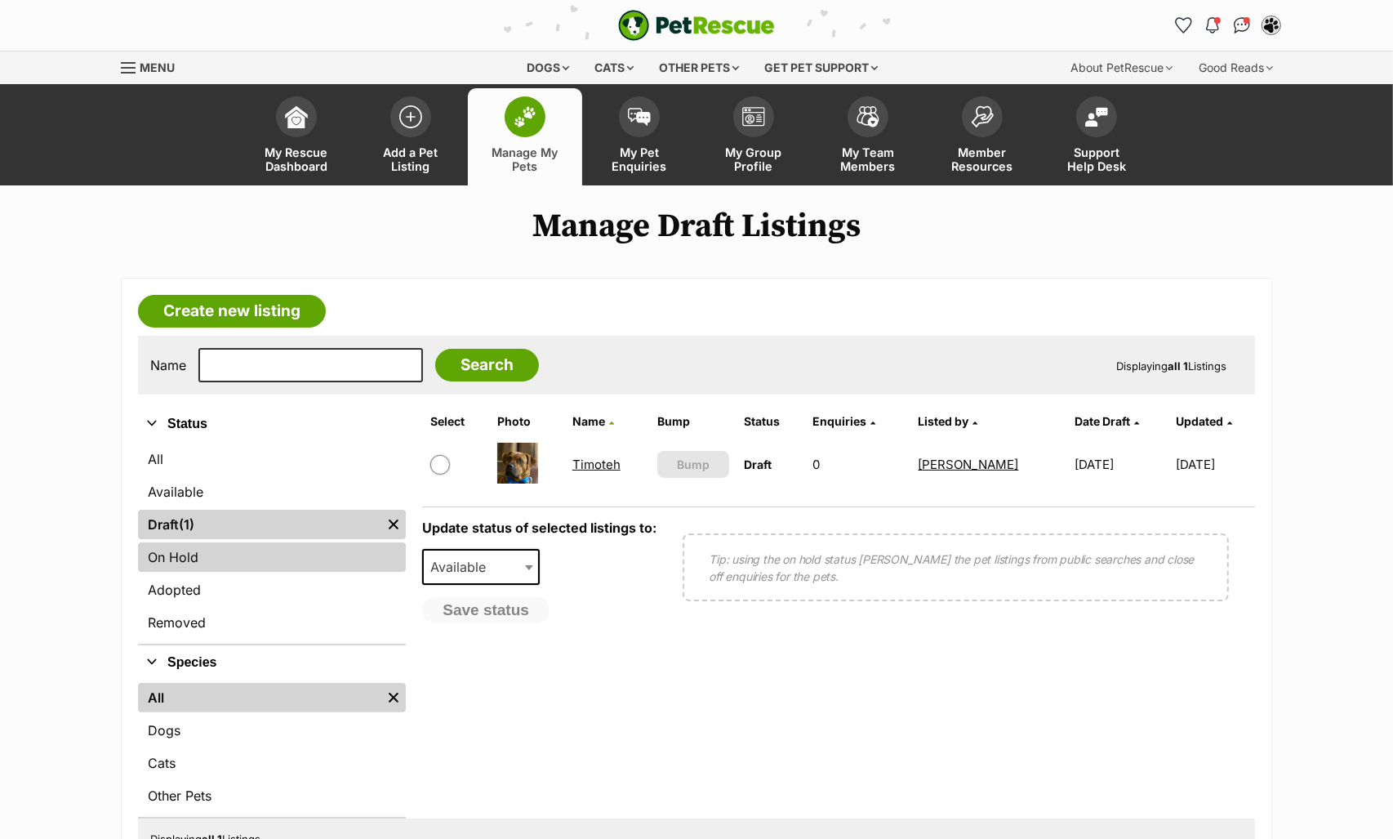
click at [168, 559] on link "On Hold" at bounding box center [272, 556] width 268 height 29
click at [245, 565] on link "On Hold" at bounding box center [272, 556] width 268 height 29
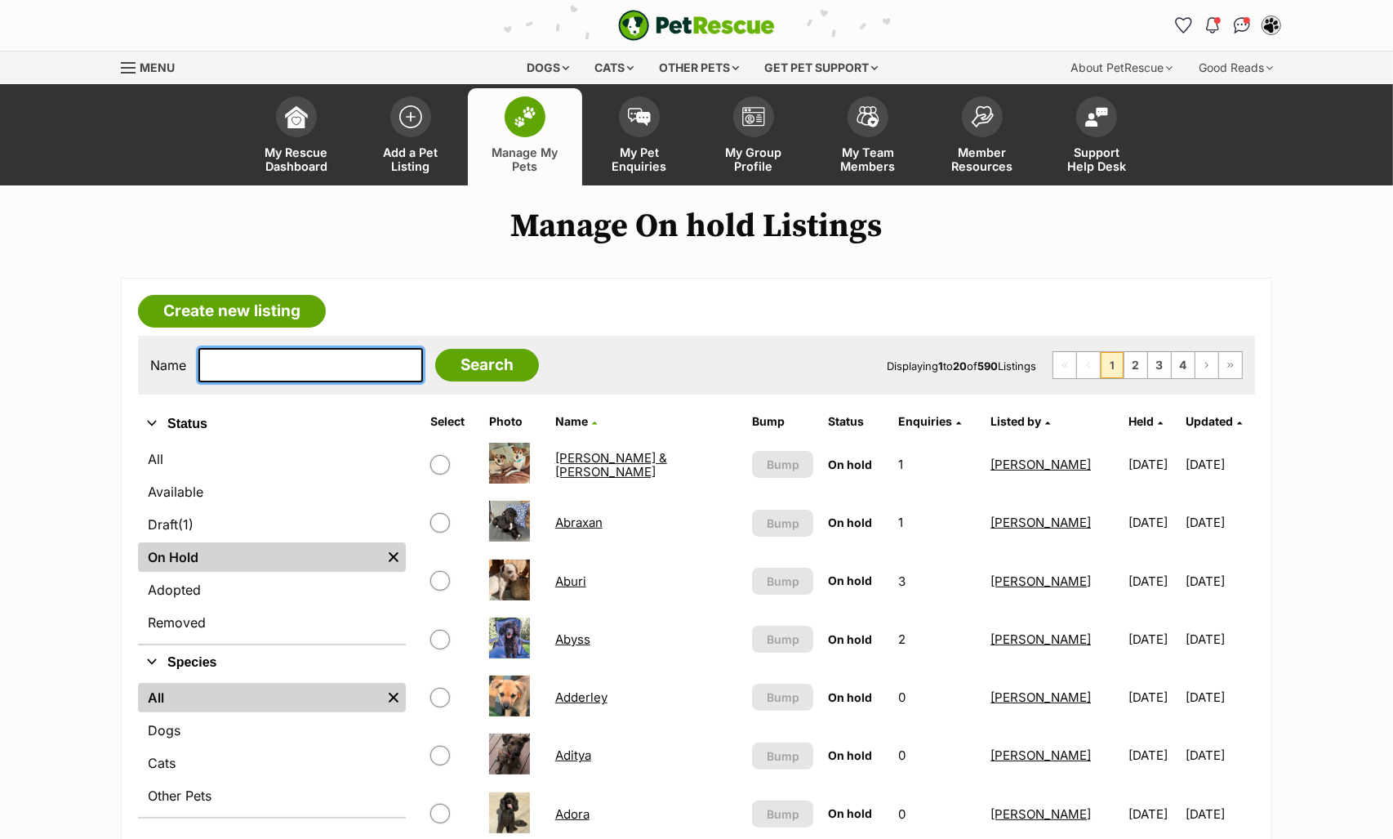
click at [255, 366] on input "text" at bounding box center [310, 365] width 225 height 34
type input "sw"
click at [435, 349] on input "Search" at bounding box center [487, 365] width 104 height 33
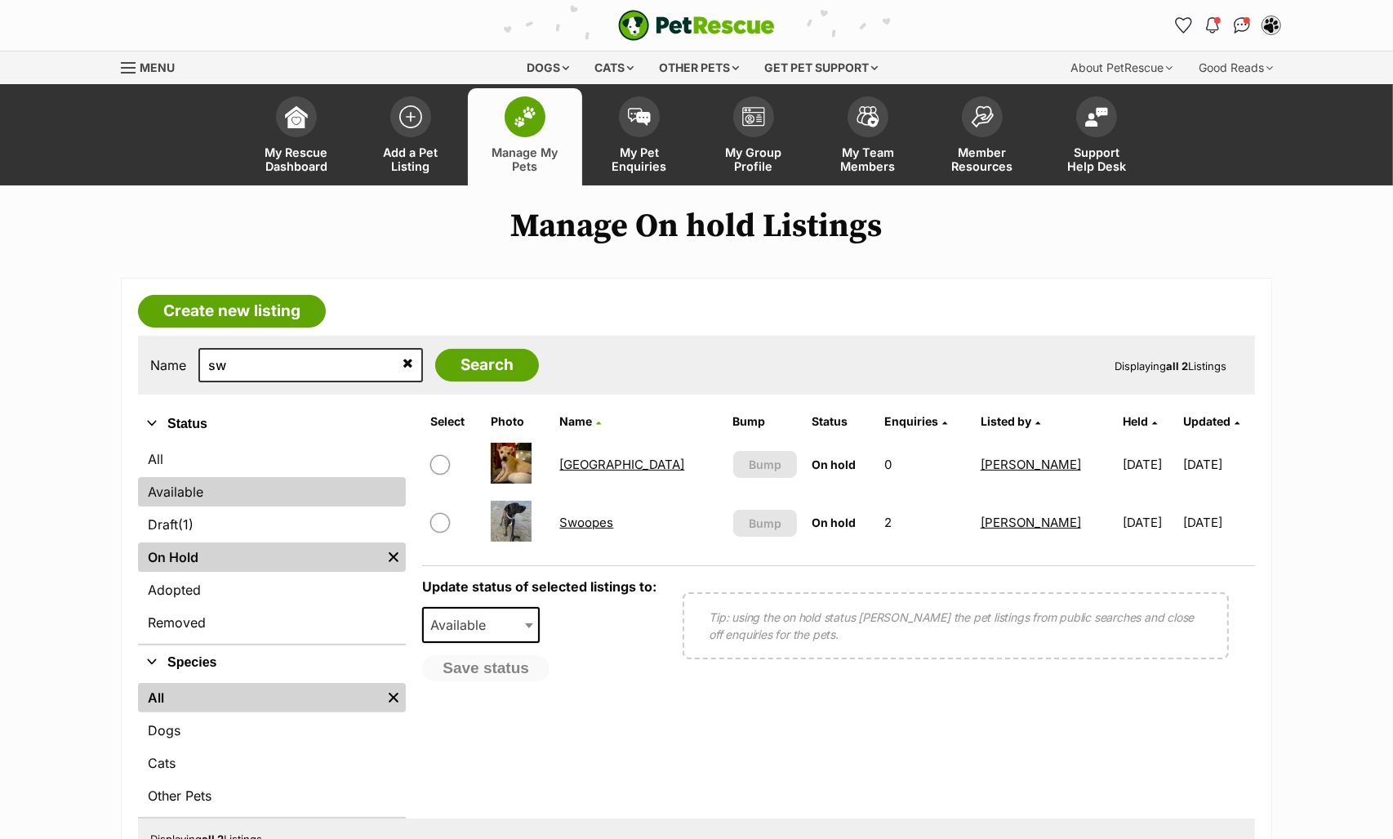
click at [194, 498] on link "Available" at bounding box center [272, 491] width 268 height 29
